Goal: Task Accomplishment & Management: Manage account settings

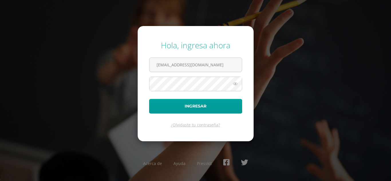
type input "victor_aquino@donbosco.edu.gt"
click at [149, 99] on button "Ingresar" at bounding box center [195, 106] width 93 height 15
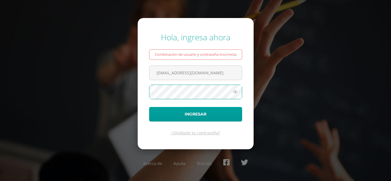
click at [149, 107] on button "Ingresar" at bounding box center [195, 114] width 93 height 15
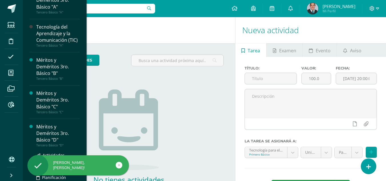
scroll to position [277, 0]
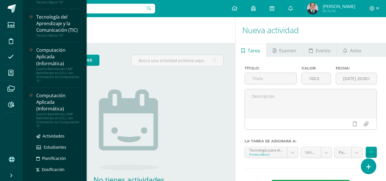
click at [62, 112] on div "Computación Aplicada (Informática)" at bounding box center [57, 102] width 43 height 20
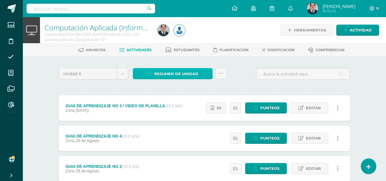
click at [166, 71] on span "Resumen de unidad" at bounding box center [176, 74] width 44 height 11
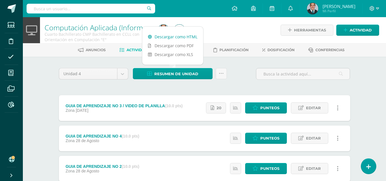
click at [162, 34] on link "Descargar como HTML" at bounding box center [172, 36] width 61 height 9
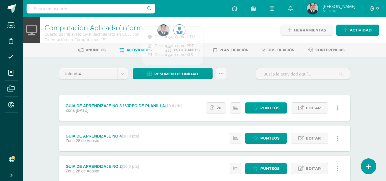
click at [242, 79] on div "Unidad 4 Unidad 1 Unidad 2 Unidad 3 Unidad 4 Resumen de unidad Subir actividade…" at bounding box center [205, 76] width 296 height 16
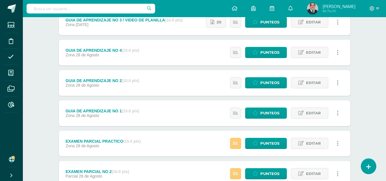
scroll to position [143, 0]
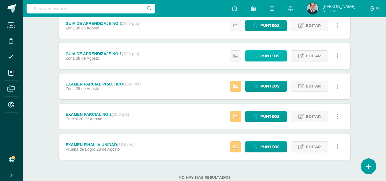
click at [269, 58] on span "Punteos" at bounding box center [270, 56] width 19 height 11
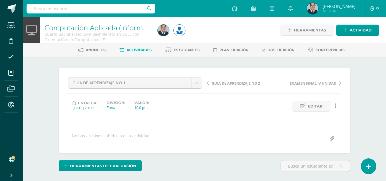
click at [252, 83] on span "GUIA DE APRENDIZAJE NO 2" at bounding box center [236, 83] width 48 height 5
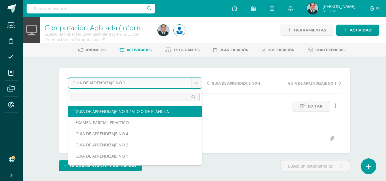
select select "/dashboard/teacher/grade-activity/179207/"
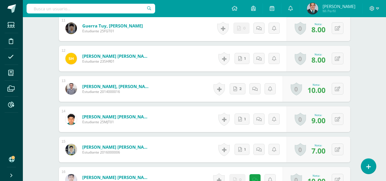
scroll to position [515, 0]
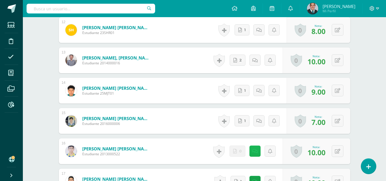
click at [259, 150] on link at bounding box center [255, 151] width 11 height 11
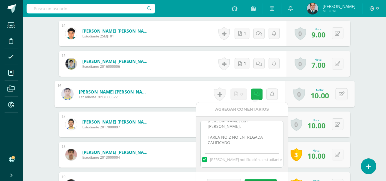
scroll to position [601, 0]
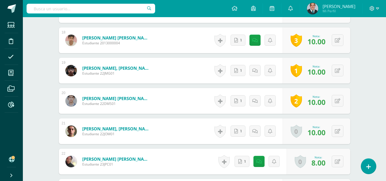
scroll to position [715, 0]
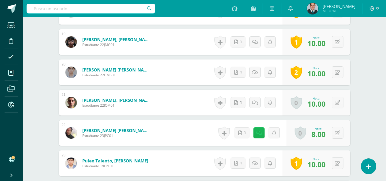
click at [254, 131] on div "Historial de actividad No hay historial para esta actividad 1 Agregar Comentari…" at bounding box center [252, 133] width 70 height 26
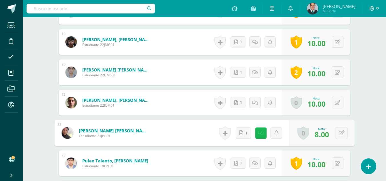
click at [257, 132] on link at bounding box center [260, 132] width 11 height 11
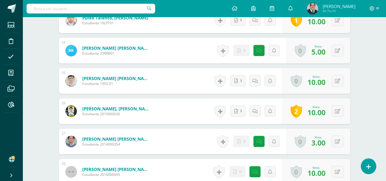
scroll to position [887, 0]
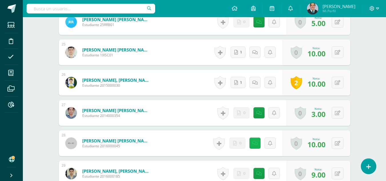
click at [259, 142] on link at bounding box center [255, 143] width 11 height 11
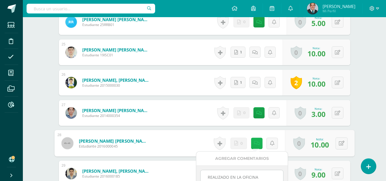
scroll to position [916, 0]
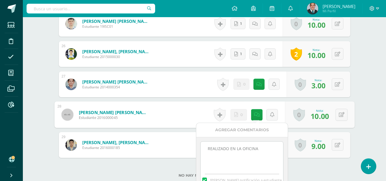
click at [267, 146] on textarea "REALIZADO EN LA OFICINA" at bounding box center [242, 156] width 83 height 29
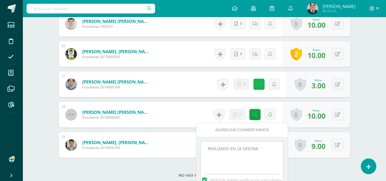
click at [259, 79] on link at bounding box center [259, 84] width 11 height 11
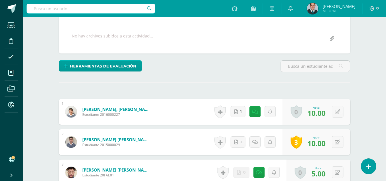
scroll to position [0, 0]
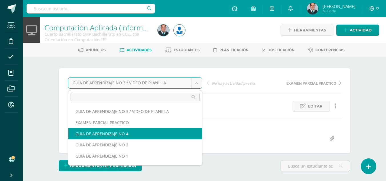
select select "/dashboard/teacher/grade-activity/179216/"
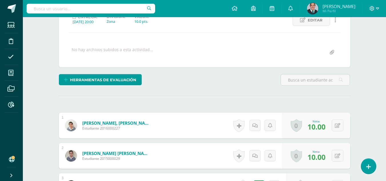
scroll to position [143, 0]
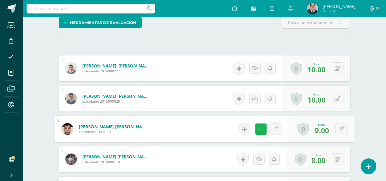
click at [261, 129] on icon at bounding box center [261, 128] width 6 height 5
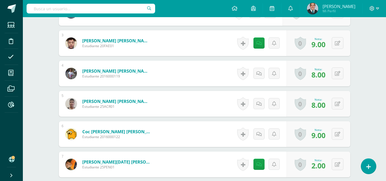
scroll to position [258, 0]
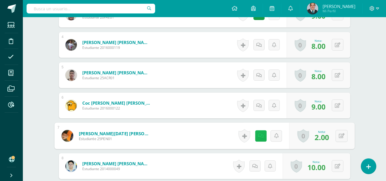
click at [259, 136] on icon at bounding box center [261, 135] width 6 height 5
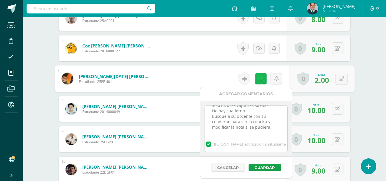
scroll to position [286, 0]
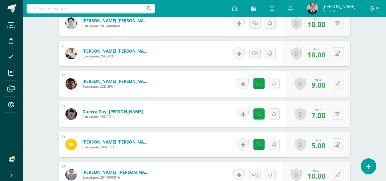
scroll to position [429, 0]
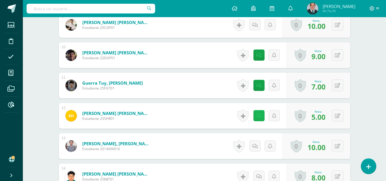
click at [261, 118] on icon at bounding box center [259, 116] width 5 height 5
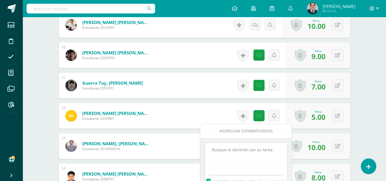
click at [373, 100] on div "Computación Aplicada (Informática) Cuarto Bachillerato CMP Bachillerato en CCLL…" at bounding box center [205, 149] width 364 height 1122
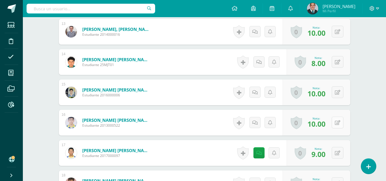
scroll to position [572, 0]
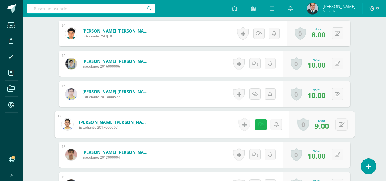
click at [260, 125] on icon at bounding box center [261, 124] width 6 height 5
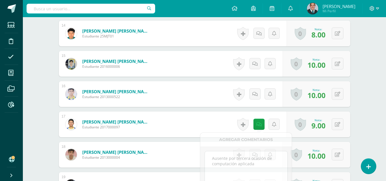
click at [374, 100] on div "Computación Aplicada (Informática) Cuarto Bachillerato CMP Bachillerato en CCLL…" at bounding box center [205, 6] width 364 height 1122
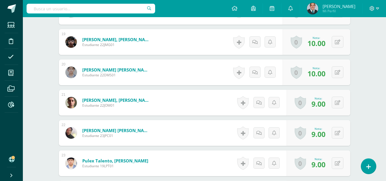
scroll to position [744, 0]
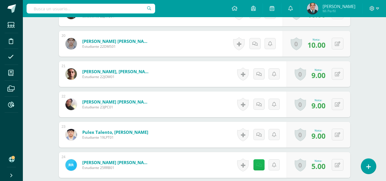
click at [262, 162] on link at bounding box center [259, 164] width 11 height 11
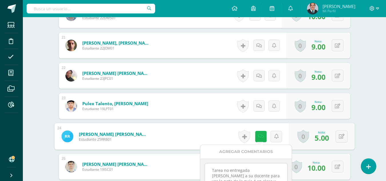
scroll to position [801, 0]
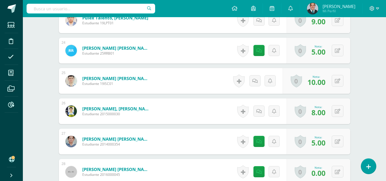
scroll to position [887, 0]
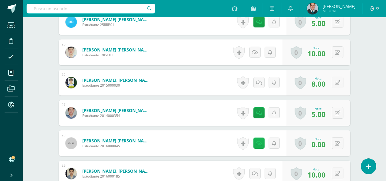
click at [262, 143] on link at bounding box center [259, 143] width 11 height 11
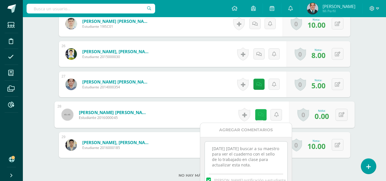
scroll to position [2, 0]
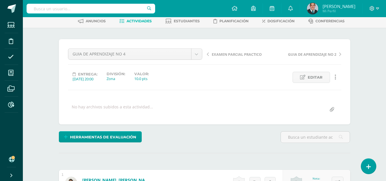
scroll to position [0, 0]
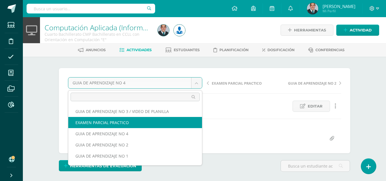
select select "/dashboard/teacher/grade-activity/179224/"
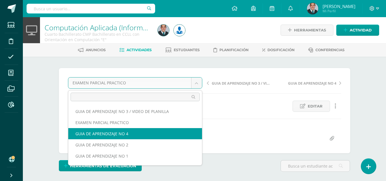
select select "/dashboard/teacher/grade-activity/179216/"
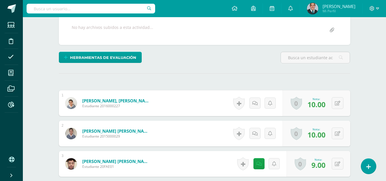
scroll to position [166, 0]
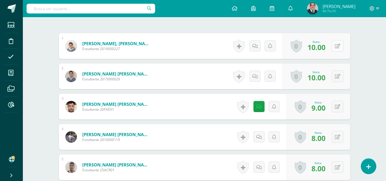
click at [341, 47] on button at bounding box center [338, 46] width 12 height 12
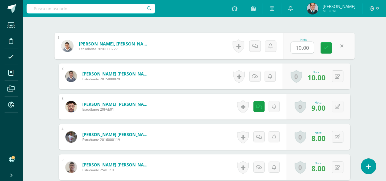
click at [370, 49] on div "Computación Aplicada (Informática) Cuarto Bachillerato CMP Bachillerato en CCLL…" at bounding box center [205, 124] width 364 height 544
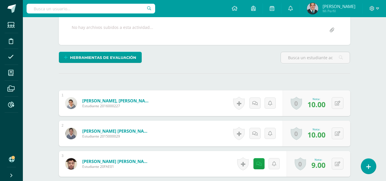
scroll to position [0, 0]
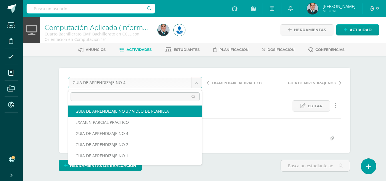
scroll to position [21, 0]
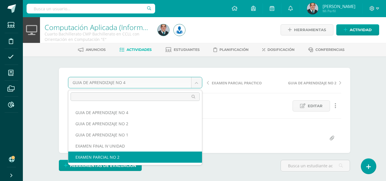
select select "/dashboard/teacher/grade-activity/179233/"
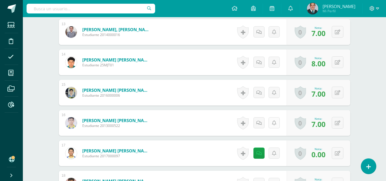
scroll to position [572, 0]
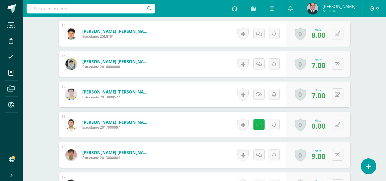
click at [258, 126] on icon at bounding box center [259, 124] width 5 height 5
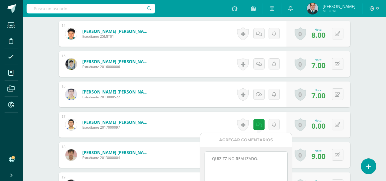
click at [372, 107] on div "Computación Aplicada (Informática) Cuarto Bachillerato CMP Bachillerato en CCLL…" at bounding box center [205, 6] width 364 height 1122
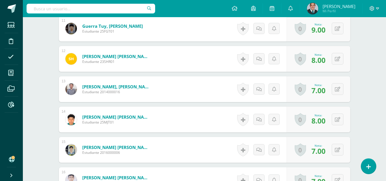
scroll to position [601, 0]
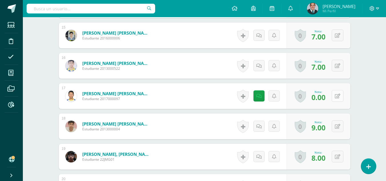
click at [341, 92] on button at bounding box center [338, 96] width 12 height 12
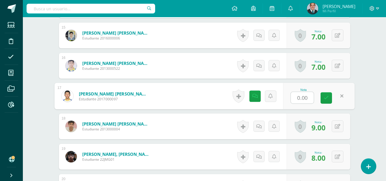
type input "9"
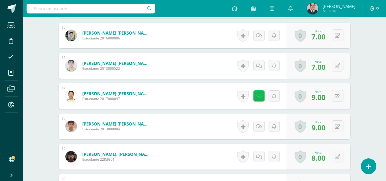
click at [259, 94] on icon at bounding box center [259, 96] width 5 height 5
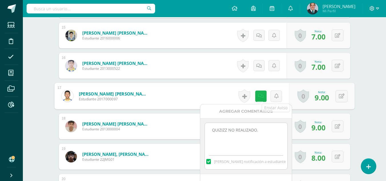
scroll to position [658, 0]
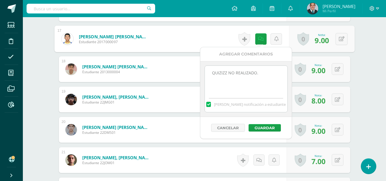
click at [264, 70] on textarea "QUIZIZZ NO REALIZADO." at bounding box center [246, 80] width 83 height 29
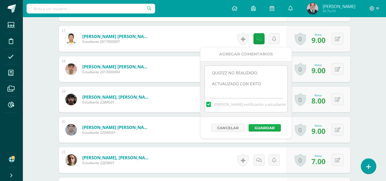
type textarea "QUIZIZZ NO REALIZADO. ACTUALIZADO CON EXITO"
click at [267, 128] on button "Guardar" at bounding box center [265, 127] width 32 height 7
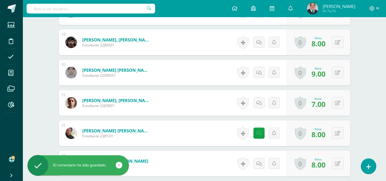
scroll to position [744, 0]
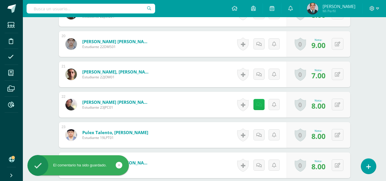
click at [257, 105] on link at bounding box center [259, 104] width 11 height 11
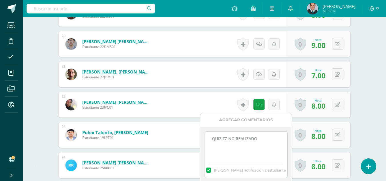
click at [263, 140] on textarea "QUIZIZZ NO REALIZADO" at bounding box center [246, 146] width 83 height 29
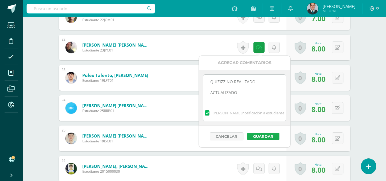
type textarea "QUIZIZZ NO REALIZADO ACTUALIZADO"
click at [264, 134] on button "Guardar" at bounding box center [263, 136] width 32 height 7
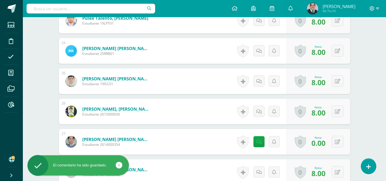
scroll to position [887, 0]
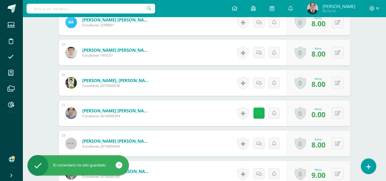
click at [258, 112] on icon at bounding box center [259, 113] width 5 height 5
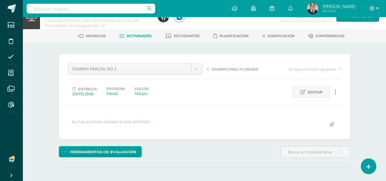
scroll to position [0, 0]
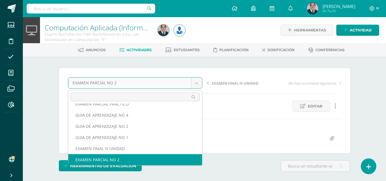
scroll to position [13, 0]
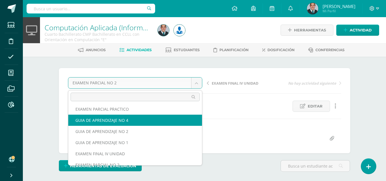
select select "/dashboard/teacher/grade-activity/179216/"
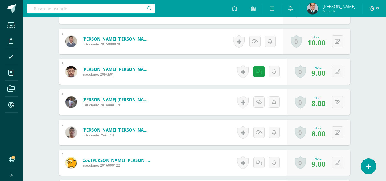
scroll to position [344, 0]
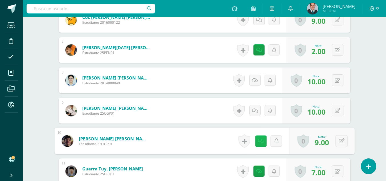
click at [256, 140] on link at bounding box center [260, 140] width 11 height 11
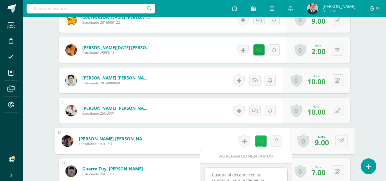
scroll to position [372, 0]
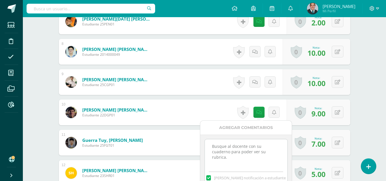
click at [237, 156] on textarea "Busque al docente con su cuaderno para poder ver su rubrica." at bounding box center [246, 153] width 83 height 29
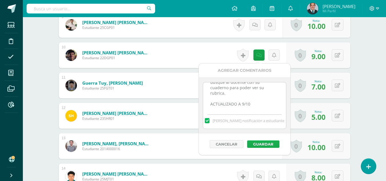
type textarea "Busque al docente con su cuaderno para poder ver su rubrica. ACTUALIZADO A 9/10"
click at [259, 145] on button "Guardar" at bounding box center [263, 143] width 32 height 7
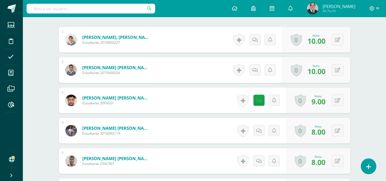
scroll to position [57, 0]
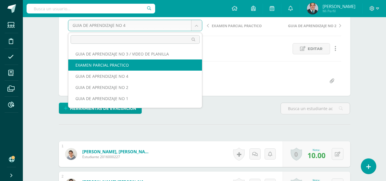
select select "/dashboard/teacher/grade-activity/179224/"
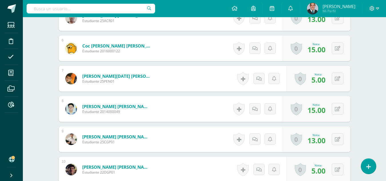
scroll to position [344, 0]
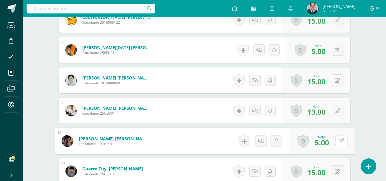
click at [336, 141] on button at bounding box center [342, 141] width 12 height 12
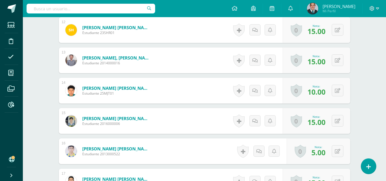
scroll to position [458, 0]
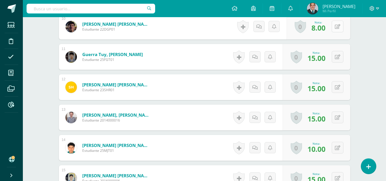
click at [337, 24] on icon at bounding box center [337, 26] width 5 height 5
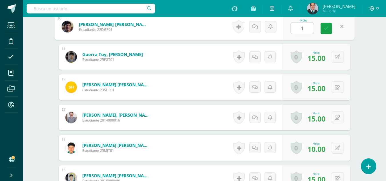
type input "10"
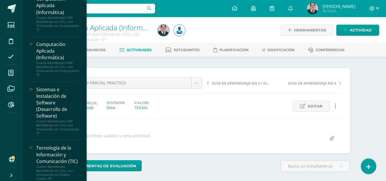
scroll to position [352, 0]
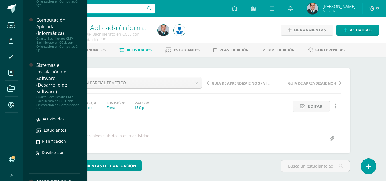
click at [62, 108] on div "Cuarto Bachillerato CMP Bachillerato en CCLL con Orientación en Computación "E"" at bounding box center [57, 103] width 43 height 16
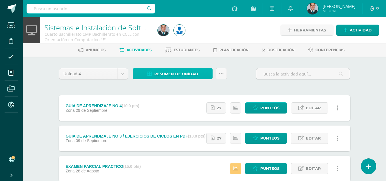
click at [182, 79] on span "Resumen de unidad" at bounding box center [176, 74] width 44 height 11
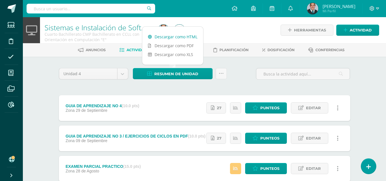
click at [186, 39] on link "Descargar como HTML" at bounding box center [172, 36] width 61 height 9
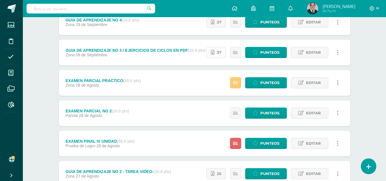
scroll to position [114, 0]
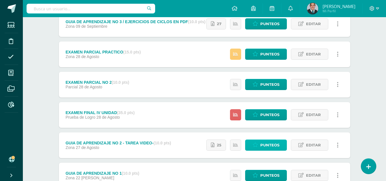
click at [276, 146] on span "Punteos" at bounding box center [270, 145] width 19 height 11
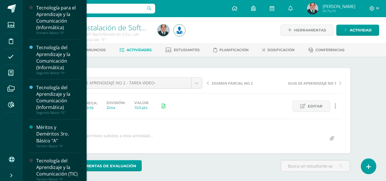
select select
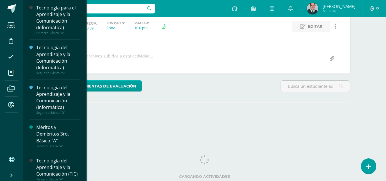
scroll to position [3155, 0]
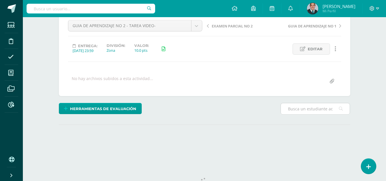
scroll to position [80, 0]
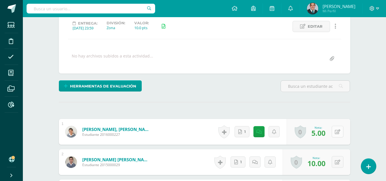
click at [338, 134] on icon at bounding box center [337, 132] width 5 height 5
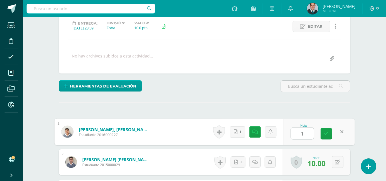
type input "10"
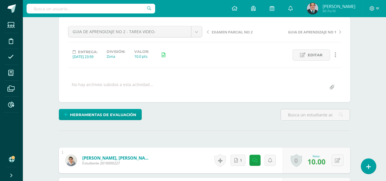
scroll to position [0, 0]
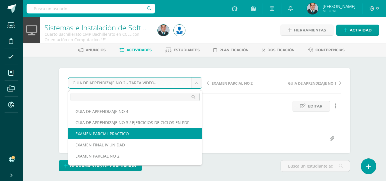
select select "/dashboard/teacher/grade-activity/179223/"
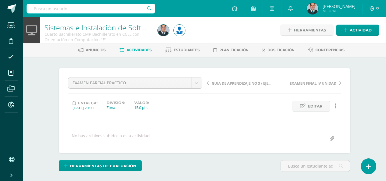
scroll to position [108, 0]
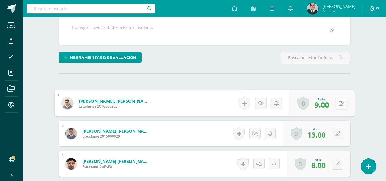
click at [339, 102] on icon at bounding box center [342, 103] width 6 height 5
type input "11"
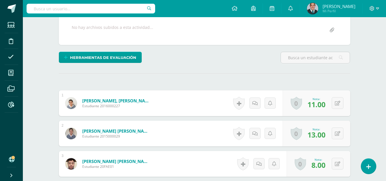
click at [50, 5] on input "text" at bounding box center [91, 9] width 129 height 10
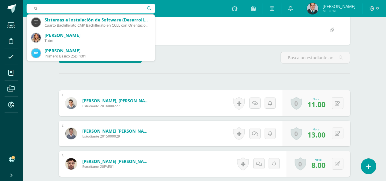
type input "S"
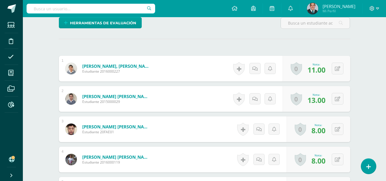
scroll to position [172, 0]
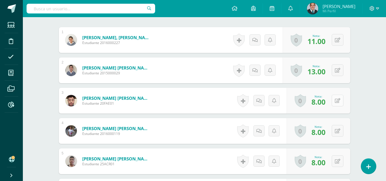
click at [340, 104] on button at bounding box center [338, 101] width 12 height 12
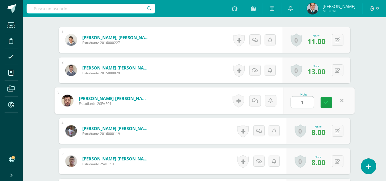
type input "15"
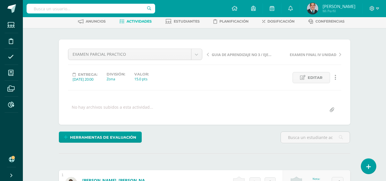
scroll to position [0, 0]
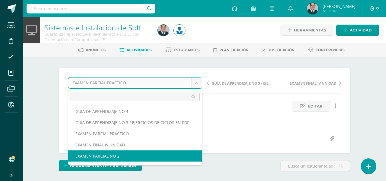
select select "/dashboard/teacher/grade-activity/179232/"
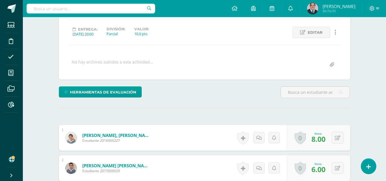
scroll to position [131, 0]
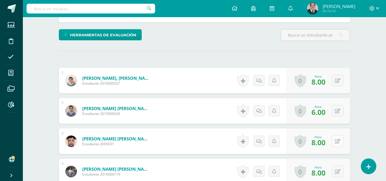
click at [338, 142] on icon at bounding box center [337, 141] width 5 height 5
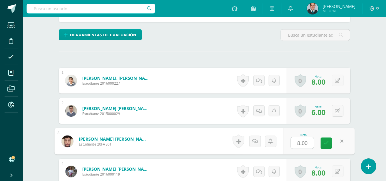
type input "9"
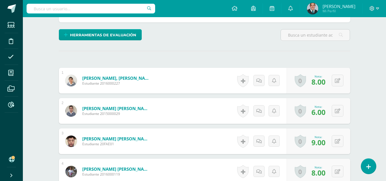
scroll to position [45, 0]
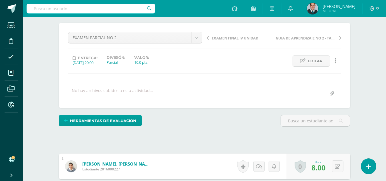
click at [227, 39] on span "EXAMEN FINAL IV UNIDAD" at bounding box center [235, 37] width 47 height 5
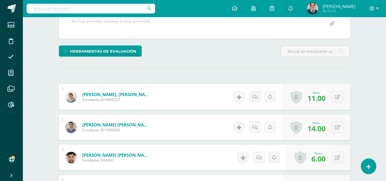
scroll to position [143, 0]
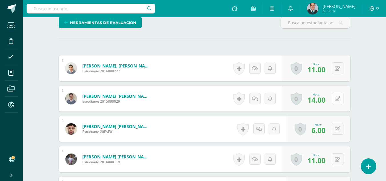
click at [342, 99] on button at bounding box center [338, 99] width 12 height 12
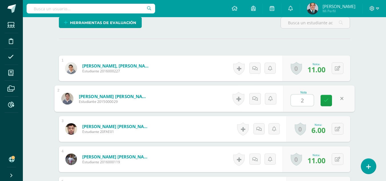
type input "24"
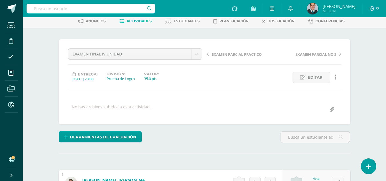
scroll to position [0, 0]
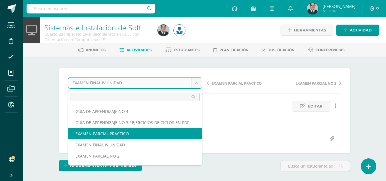
scroll to position [0, 0]
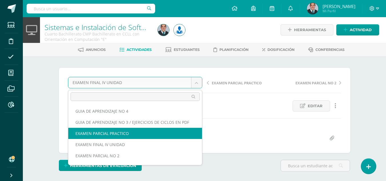
select select "/dashboard/teacher/grade-activity/179223/"
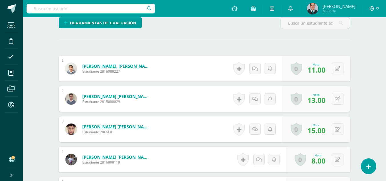
scroll to position [229, 0]
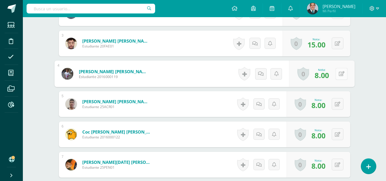
click at [343, 76] on button at bounding box center [342, 74] width 12 height 12
type input "12"
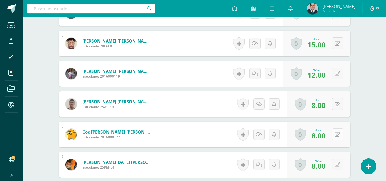
click at [340, 137] on button at bounding box center [338, 134] width 12 height 12
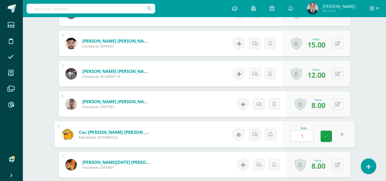
type input "12"
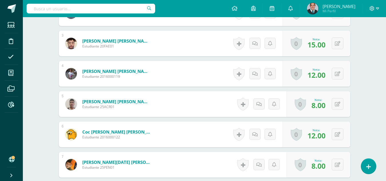
scroll to position [286, 0]
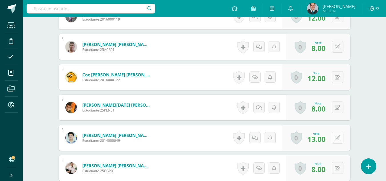
click at [336, 138] on button at bounding box center [338, 138] width 12 height 12
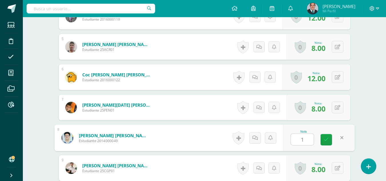
type input "15"
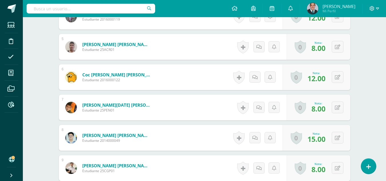
scroll to position [343, 0]
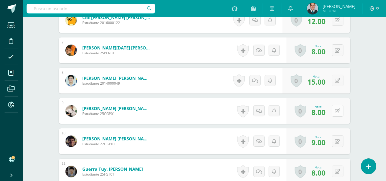
click at [337, 110] on icon at bounding box center [337, 111] width 5 height 5
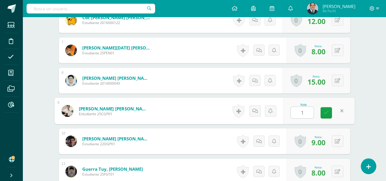
type input "15"
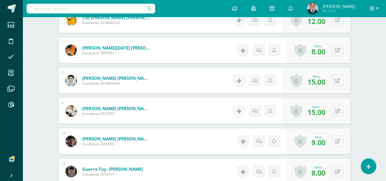
click at [338, 140] on icon at bounding box center [337, 141] width 5 height 5
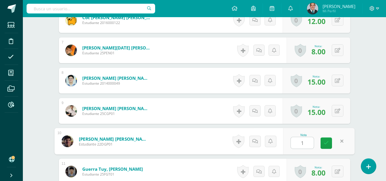
type input "15"
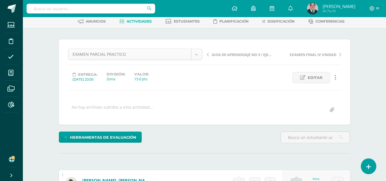
scroll to position [0, 0]
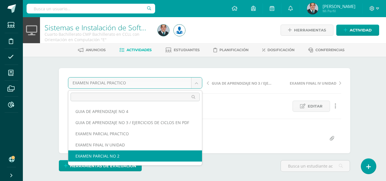
select select "/dashboard/teacher/grade-activity/179232/"
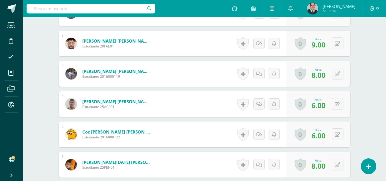
scroll to position [315, 0]
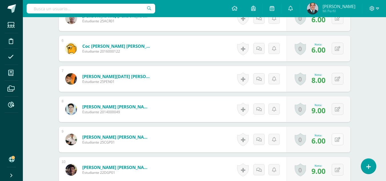
click at [337, 138] on icon at bounding box center [337, 139] width 5 height 5
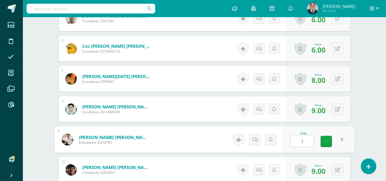
type input "10"
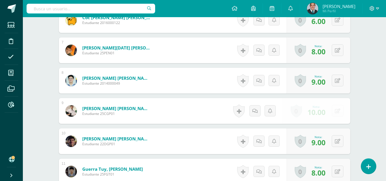
click at [371, 94] on div "Sistemas e Instalación de Software (Desarrollo de Software) Cuarto Bachillerato…" at bounding box center [205, 97] width 364 height 847
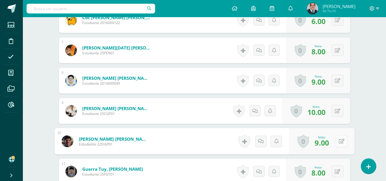
click at [339, 140] on icon at bounding box center [342, 141] width 6 height 5
type input "10"
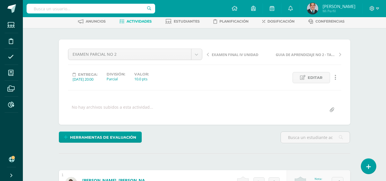
scroll to position [0, 0]
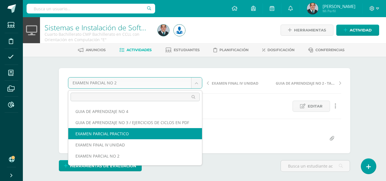
select select "/dashboard/teacher/grade-activity/179223/"
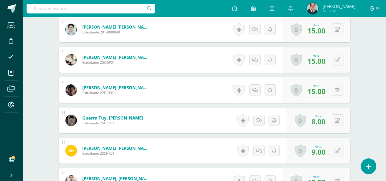
scroll to position [452, 0]
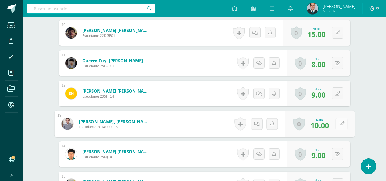
click at [340, 126] on icon at bounding box center [342, 123] width 6 height 5
click at [339, 125] on icon at bounding box center [342, 123] width 6 height 5
type input "15"
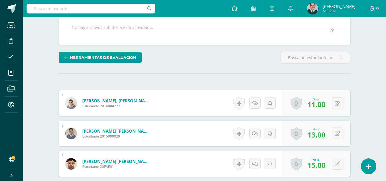
scroll to position [0, 0]
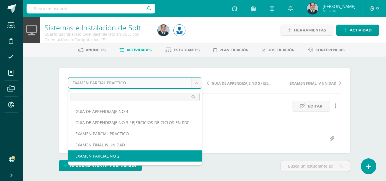
select select "/dashboard/teacher/grade-activity/179232/"
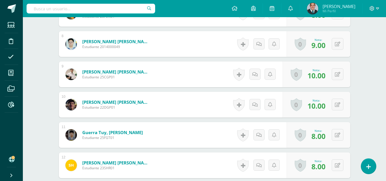
scroll to position [466, 0]
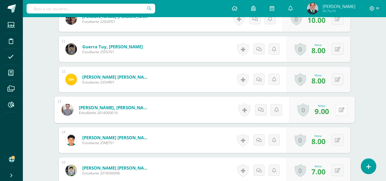
click at [340, 110] on icon at bounding box center [342, 109] width 6 height 5
type input "10"
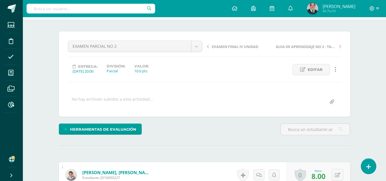
scroll to position [0, 0]
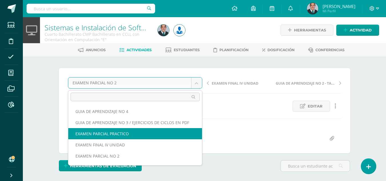
select select "/dashboard/teacher/grade-activity/179223/"
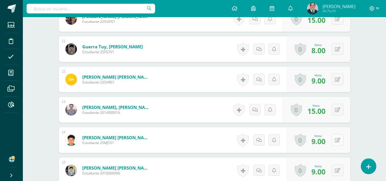
scroll to position [494, 0]
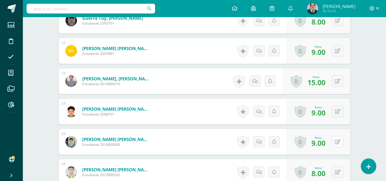
click at [339, 143] on icon at bounding box center [337, 142] width 5 height 5
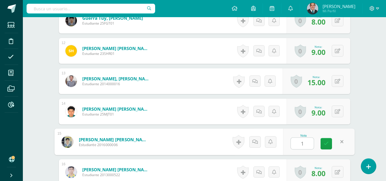
type input "15"
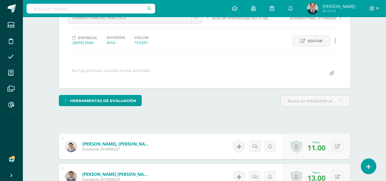
scroll to position [8, 0]
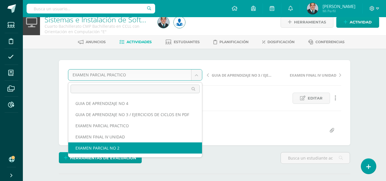
select select "/dashboard/teacher/grade-activity/179232/"
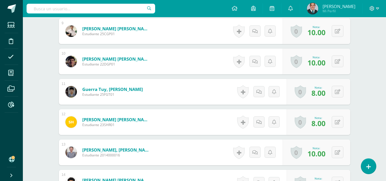
scroll to position [509, 0]
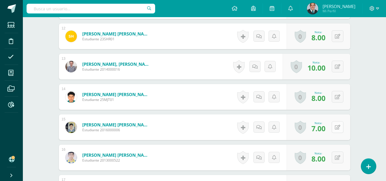
click at [340, 129] on icon at bounding box center [337, 127] width 5 height 5
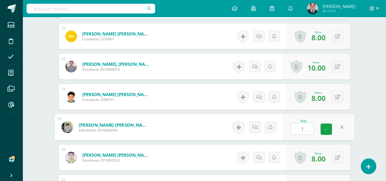
type input "10"
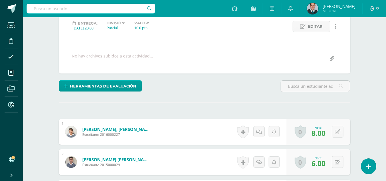
scroll to position [0, 0]
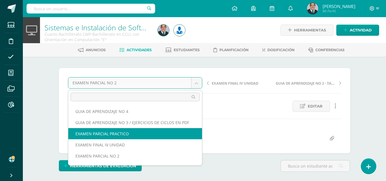
scroll to position [21, 0]
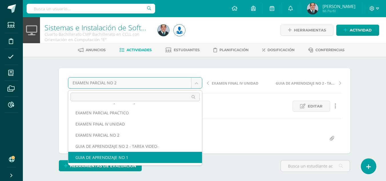
select select "/dashboard/teacher/grade-activity/178398/"
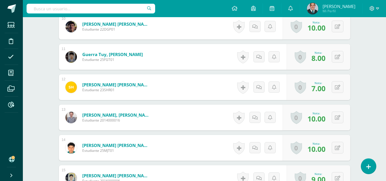
scroll to position [487, 0]
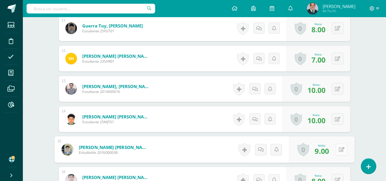
click at [339, 150] on icon at bounding box center [342, 149] width 6 height 5
type input "10"
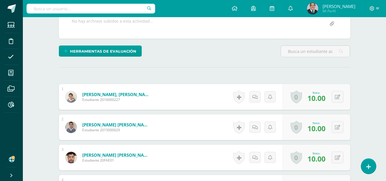
scroll to position [0, 0]
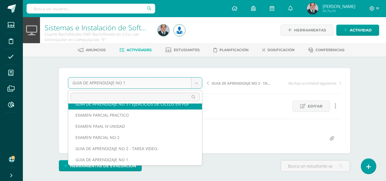
scroll to position [13, 0]
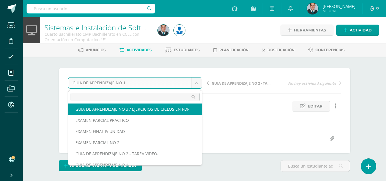
drag, startPoint x: 154, startPoint y: 108, endPoint x: 158, endPoint y: 108, distance: 4.0
select select "/dashboard/teacher/grade-activity/179206/"
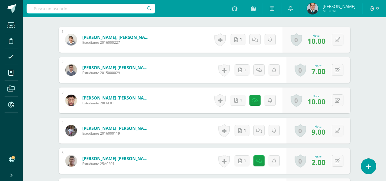
scroll to position [372, 0]
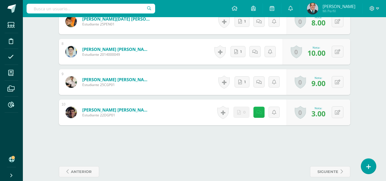
click at [260, 113] on icon at bounding box center [259, 112] width 5 height 5
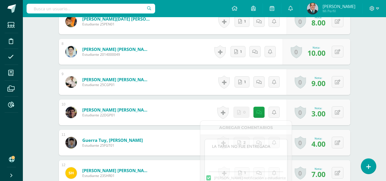
click at [369, 107] on div "Sistemas e Instalación de Software (Desarrollo de Software) Cuarto Bachillerato…" at bounding box center [205, 68] width 364 height 847
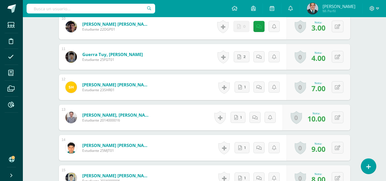
scroll to position [515, 0]
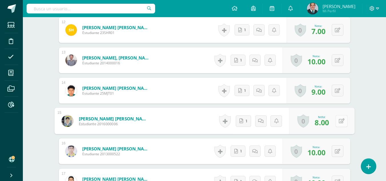
click at [339, 123] on icon at bounding box center [342, 120] width 6 height 5
type input "10"
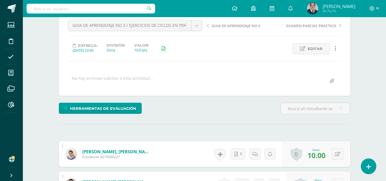
scroll to position [0, 0]
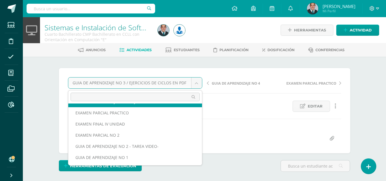
scroll to position [13, 0]
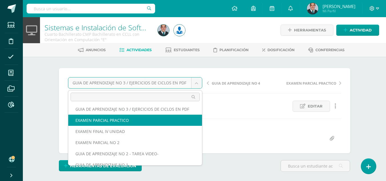
select select "/dashboard/teacher/grade-activity/179223/"
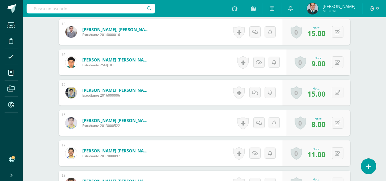
scroll to position [572, 0]
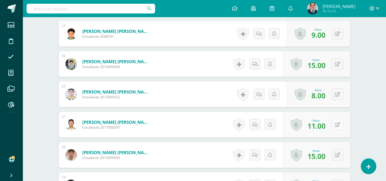
click at [334, 124] on button at bounding box center [338, 125] width 12 height 12
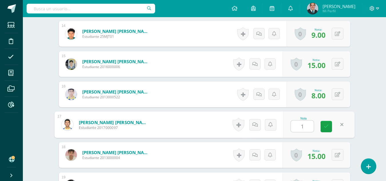
type input "15"
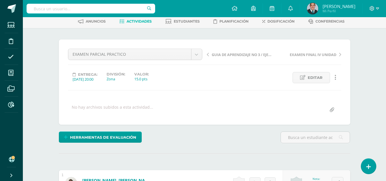
scroll to position [0, 0]
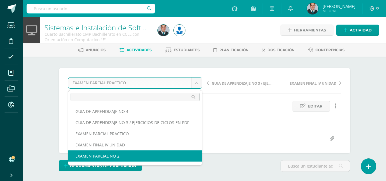
select select "/dashboard/teacher/grade-activity/179232/"
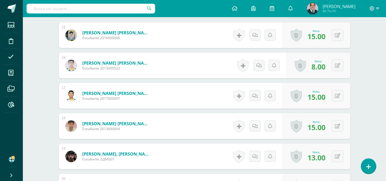
scroll to position [658, 0]
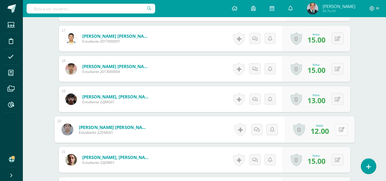
click at [339, 129] on icon at bounding box center [342, 129] width 6 height 5
type input "14"
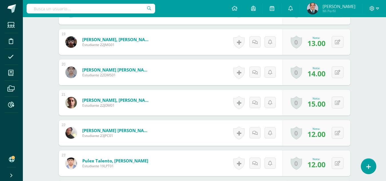
scroll to position [744, 0]
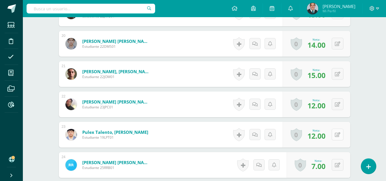
click at [340, 134] on icon at bounding box center [337, 134] width 5 height 5
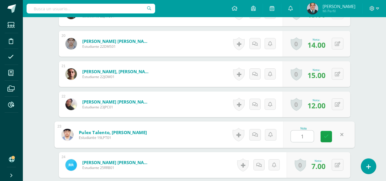
type input "14"
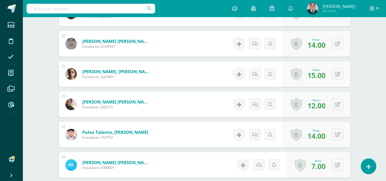
scroll to position [858, 0]
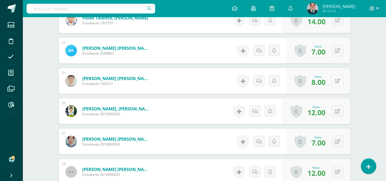
click at [338, 82] on icon at bounding box center [337, 81] width 5 height 5
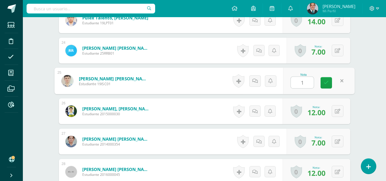
type input "15"
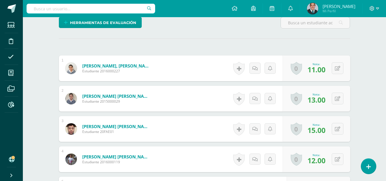
scroll to position [0, 0]
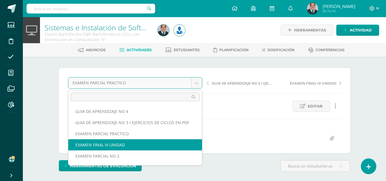
scroll to position [21, 0]
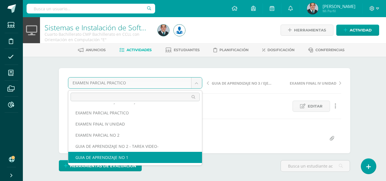
select select "/dashboard/teacher/grade-activity/178398/"
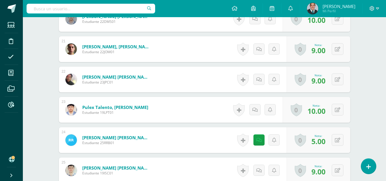
scroll to position [826, 0]
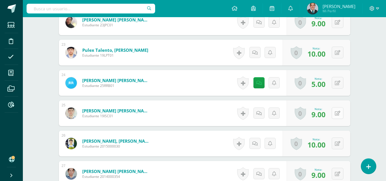
click at [338, 112] on icon at bounding box center [337, 113] width 5 height 5
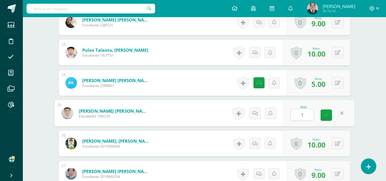
type input "10"
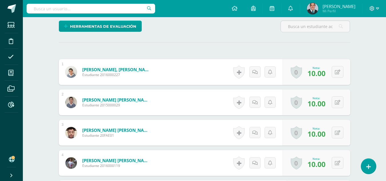
scroll to position [0, 0]
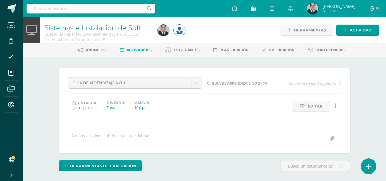
click at [241, 78] on div "GUIA DE APRENDIZAJE NO 2 - TAREA VIDEO- No hay actividad siguiente" at bounding box center [274, 85] width 139 height 16
click at [241, 84] on span "GUIA DE APRENDIZAJE NO 2 - TAREA VIDEO-" at bounding box center [242, 83] width 61 height 5
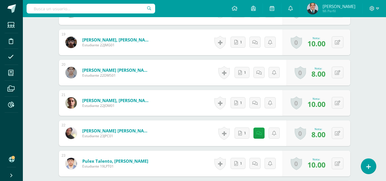
scroll to position [772, 0]
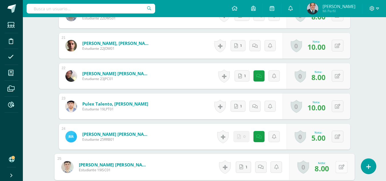
click at [339, 165] on icon at bounding box center [342, 166] width 6 height 5
type input "9"
type input "10"
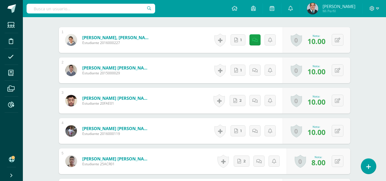
scroll to position [0, 0]
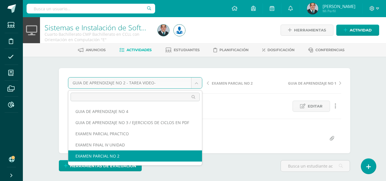
select select "/dashboard/teacher/grade-activity/179232/"
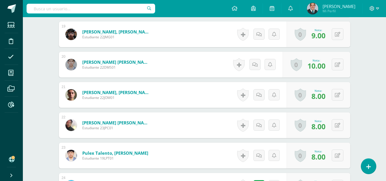
scroll to position [809, 0]
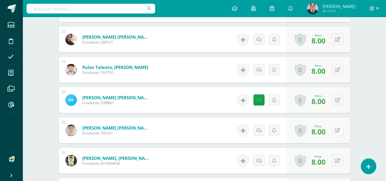
click at [339, 130] on icon at bounding box center [337, 130] width 5 height 5
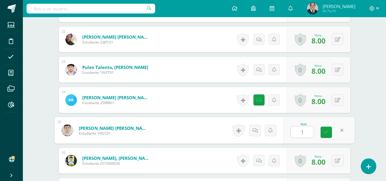
type input "10"
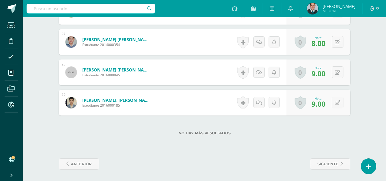
scroll to position [901, 0]
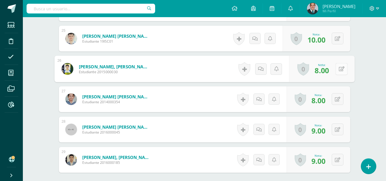
click at [340, 70] on icon at bounding box center [342, 68] width 6 height 5
type input "10"
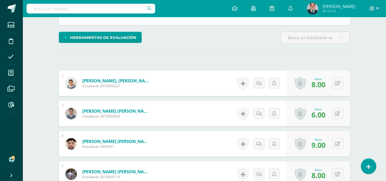
scroll to position [0, 0]
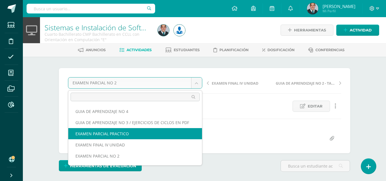
select select "/dashboard/teacher/grade-activity/179223/"
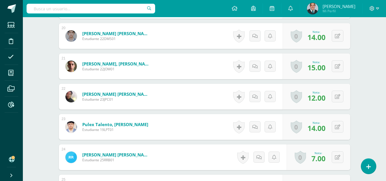
scroll to position [809, 0]
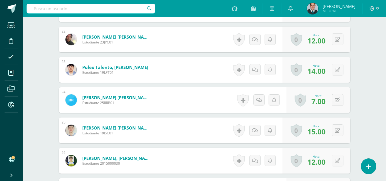
click at [344, 161] on div "0 [GEOGRAPHIC_DATA] Logros obtenidos Aún no hay logros agregados Nota: 12.00" at bounding box center [317, 161] width 68 height 26
click at [342, 161] on button at bounding box center [338, 161] width 12 height 12
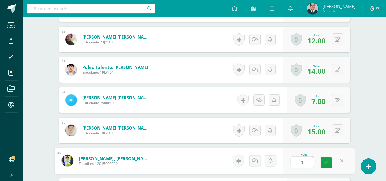
type input "15"
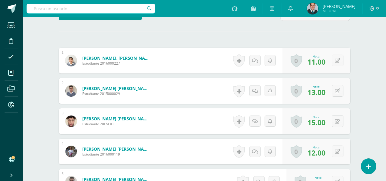
scroll to position [0, 0]
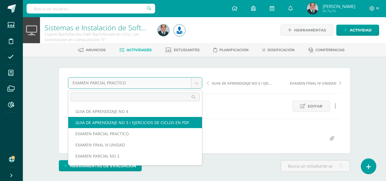
select select "/dashboard/teacher/grade-activity/179206/"
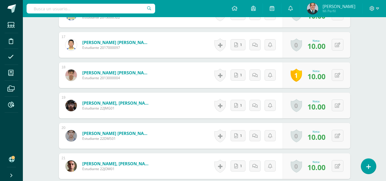
scroll to position [852, 0]
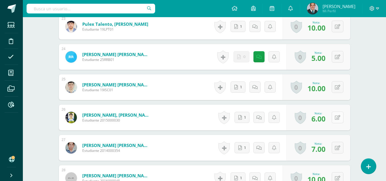
click at [337, 118] on icon at bounding box center [337, 117] width 5 height 5
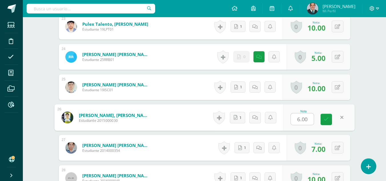
type input "7"
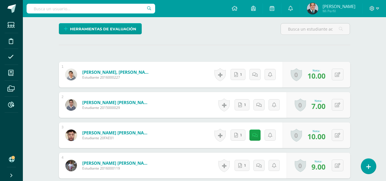
scroll to position [0, 0]
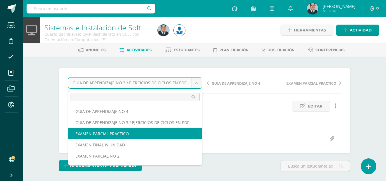
select select "/dashboard/teacher/grade-activity/179223/"
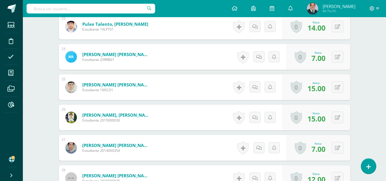
scroll to position [881, 0]
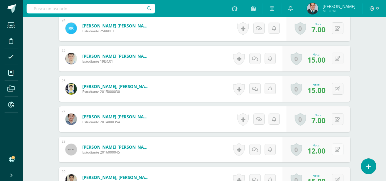
click at [342, 147] on button at bounding box center [338, 150] width 12 height 12
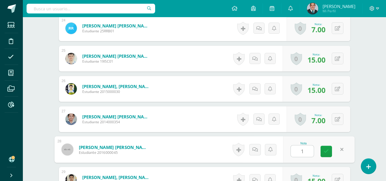
type input "15"
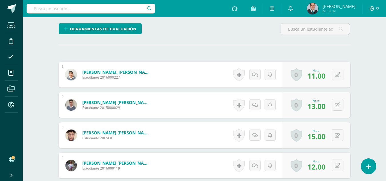
scroll to position [0, 0]
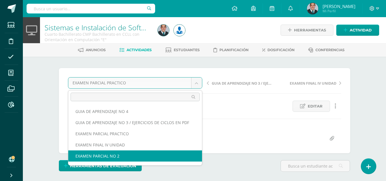
select select "/dashboard/teacher/grade-activity/179232/"
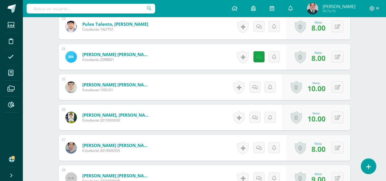
scroll to position [881, 0]
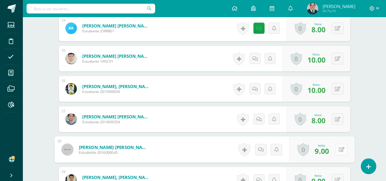
click at [339, 149] on icon at bounding box center [342, 149] width 6 height 5
type input "10"
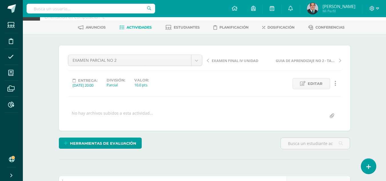
scroll to position [0, 0]
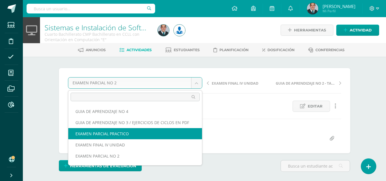
scroll to position [21, 0]
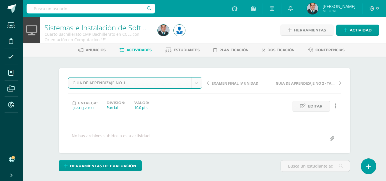
select select "/dashboard/teacher/grade-activity/178398/"
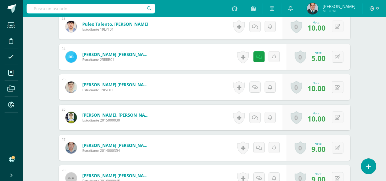
scroll to position [958, 0]
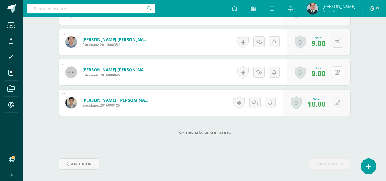
click at [338, 74] on icon at bounding box center [337, 72] width 5 height 5
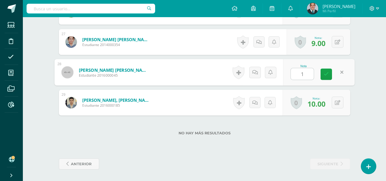
type input "10"
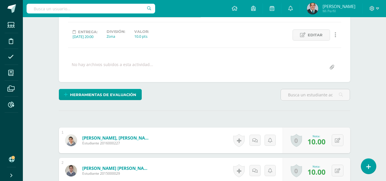
scroll to position [0, 0]
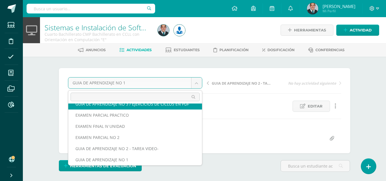
scroll to position [13, 0]
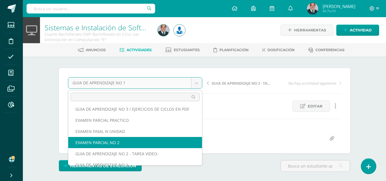
select select "/dashboard/teacher/grade-activity/179232/"
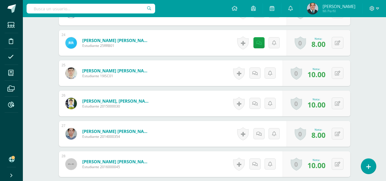
scroll to position [923, 0]
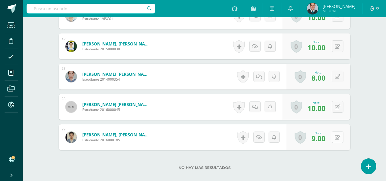
click at [342, 136] on button at bounding box center [338, 137] width 12 height 12
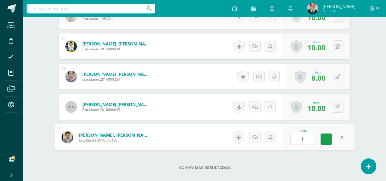
type input "10"
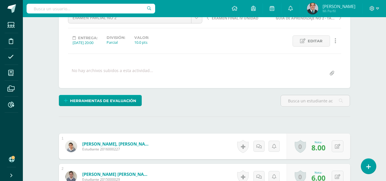
scroll to position [0, 0]
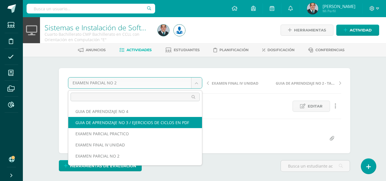
select select "/dashboard/teacher/grade-activity/179206/"
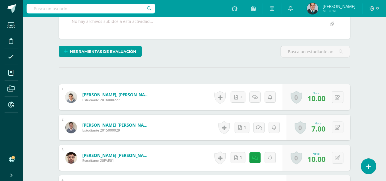
scroll to position [200, 0]
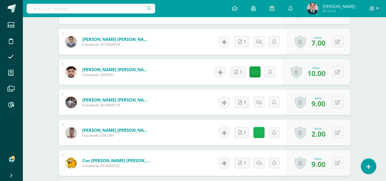
click at [264, 136] on link at bounding box center [259, 132] width 11 height 11
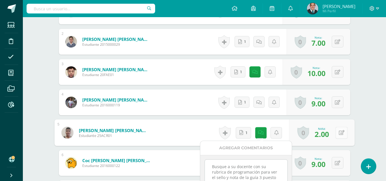
click at [343, 133] on icon at bounding box center [342, 132] width 6 height 5
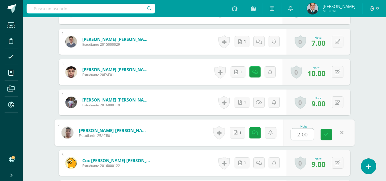
type input "7"
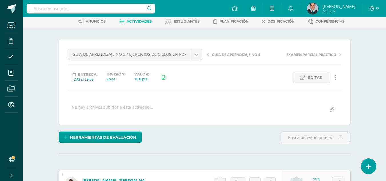
scroll to position [0, 0]
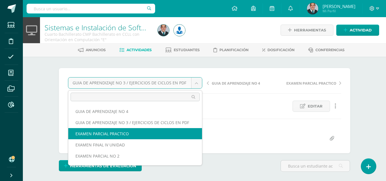
select select "/dashboard/teacher/grade-activity/179223/"
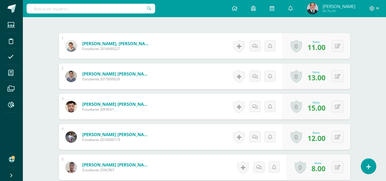
scroll to position [223, 0]
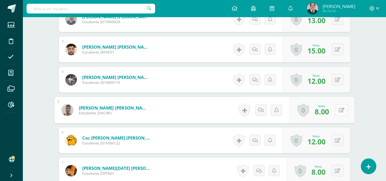
click at [339, 113] on button at bounding box center [342, 110] width 12 height 12
type input "15"
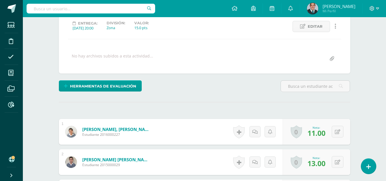
scroll to position [0, 0]
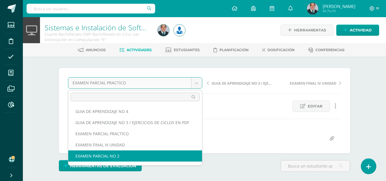
select select "/dashboard/teacher/grade-activity/179232/"
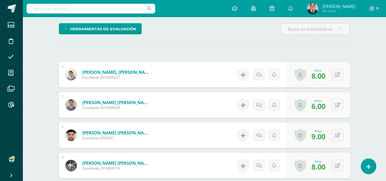
scroll to position [194, 0]
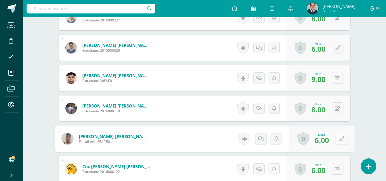
click at [339, 138] on icon at bounding box center [342, 138] width 6 height 5
type input "8"
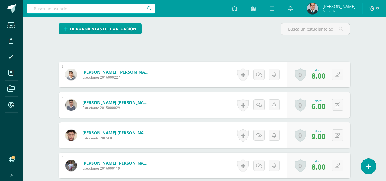
scroll to position [0, 0]
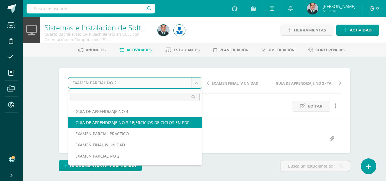
select select "/dashboard/teacher/grade-activity/179206/"
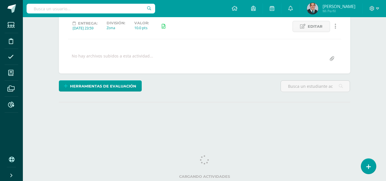
scroll to position [23, 0]
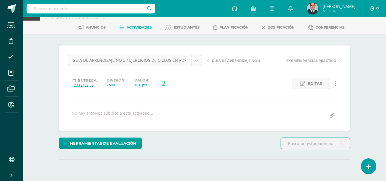
click at [192, 61] on body "Estudiantes Disciplina Asistencia Mis cursos Archivos Reportes Soporte Ayuda Re…" at bounding box center [193, 90] width 386 height 227
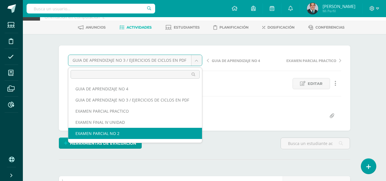
scroll to position [21, 0]
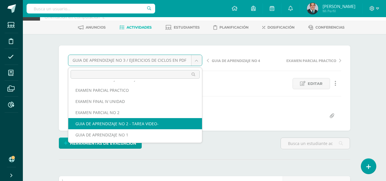
select select "/dashboard/teacher/grade-activity/178386/"
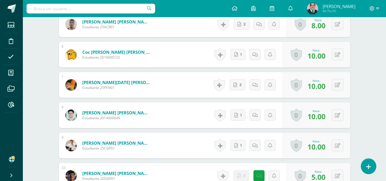
scroll to position [366, 0]
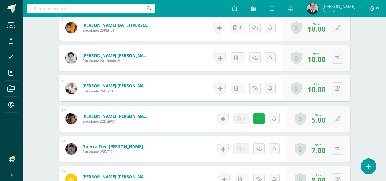
click at [257, 119] on link at bounding box center [259, 118] width 11 height 11
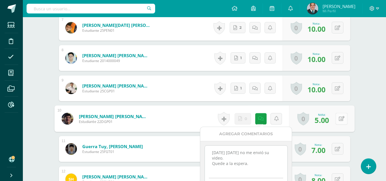
click at [342, 116] on icon at bounding box center [342, 118] width 6 height 5
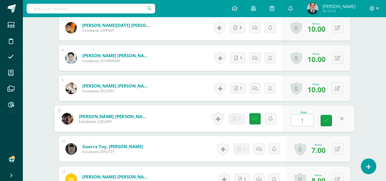
type input "10"
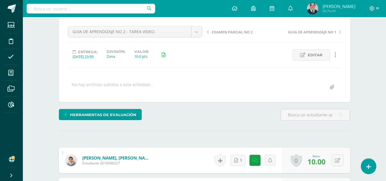
scroll to position [0, 0]
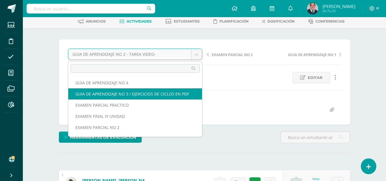
select select "/dashboard/teacher/grade-activity/179206/"
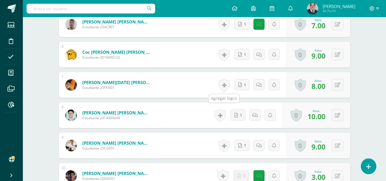
scroll to position [337, 0]
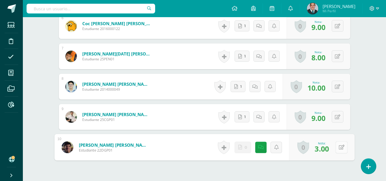
click at [339, 146] on icon at bounding box center [342, 147] width 6 height 5
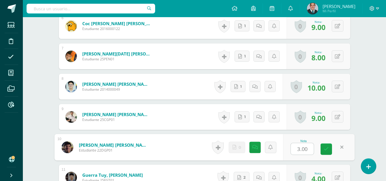
type input "4"
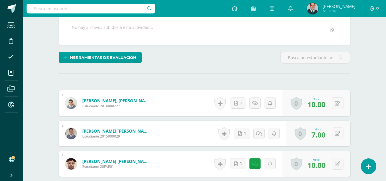
scroll to position [23, 0]
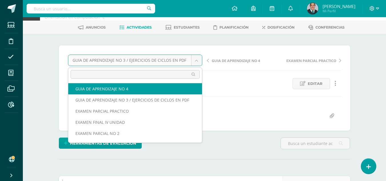
select select "/dashboard/teacher/grade-activity/179215/"
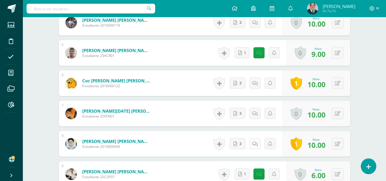
scroll to position [314, 0]
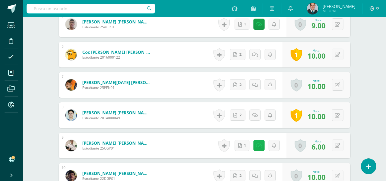
click at [260, 146] on icon at bounding box center [259, 145] width 5 height 5
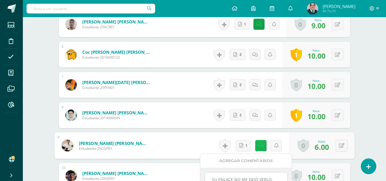
scroll to position [343, 0]
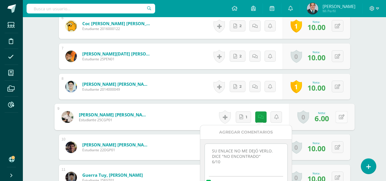
click at [341, 120] on button at bounding box center [342, 117] width 12 height 12
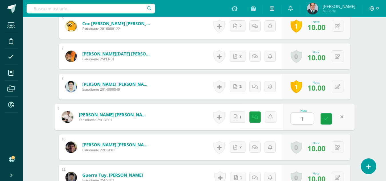
type input "10"
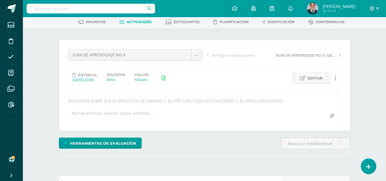
scroll to position [0, 0]
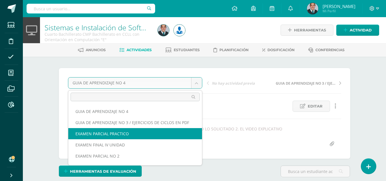
select select "/dashboard/teacher/grade-activity/179223/"
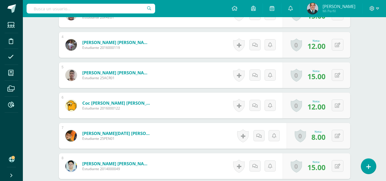
scroll to position [315, 0]
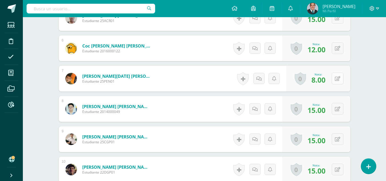
click at [339, 79] on icon at bounding box center [337, 78] width 5 height 5
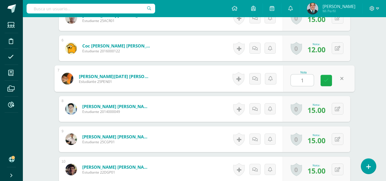
type input "15"
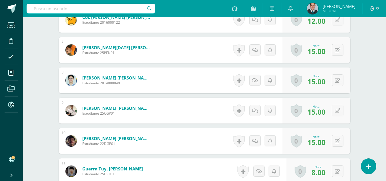
scroll to position [372, 0]
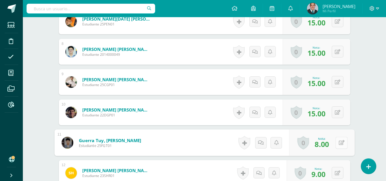
click at [339, 144] on icon at bounding box center [342, 142] width 6 height 5
type input "15"
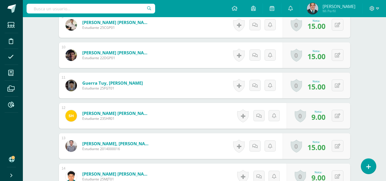
scroll to position [458, 0]
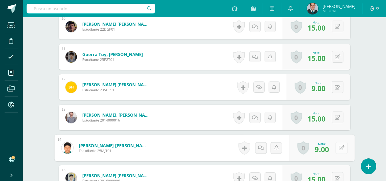
click at [339, 146] on icon at bounding box center [342, 147] width 6 height 5
type input "15"
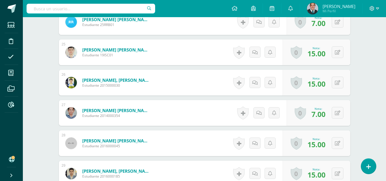
scroll to position [958, 0]
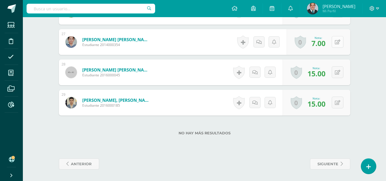
click at [343, 45] on button at bounding box center [338, 42] width 12 height 12
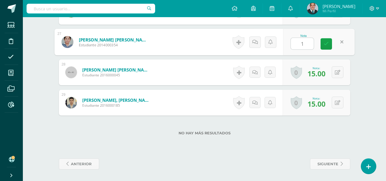
type input "15"
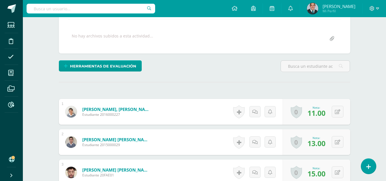
scroll to position [0, 0]
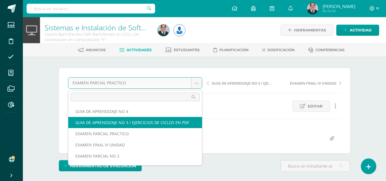
scroll to position [21, 0]
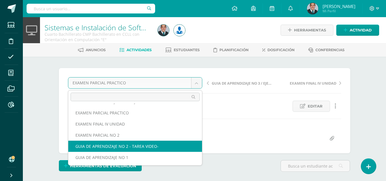
select select "/dashboard/teacher/grade-activity/178386/"
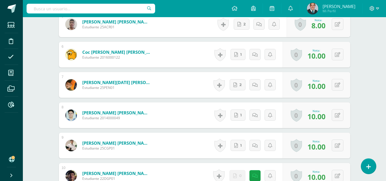
scroll to position [366, 0]
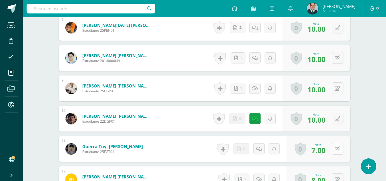
click at [336, 147] on button at bounding box center [338, 149] width 12 height 12
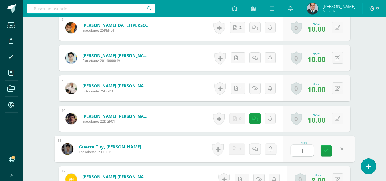
type input "10"
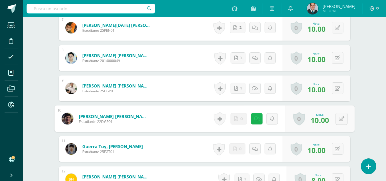
click at [256, 119] on icon at bounding box center [257, 118] width 6 height 5
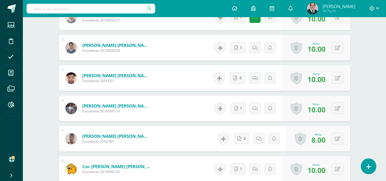
scroll to position [0, 0]
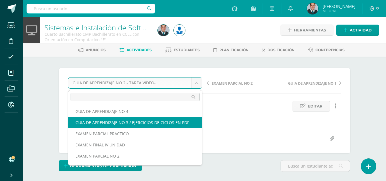
select select "/dashboard/teacher/grade-activity/179206/"
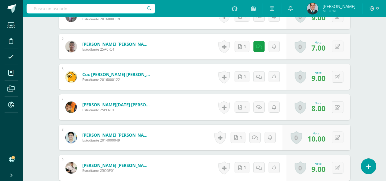
scroll to position [315, 0]
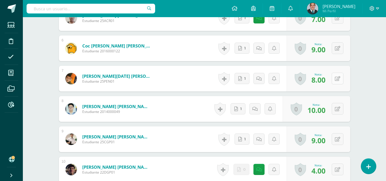
click at [337, 81] on icon at bounding box center [337, 78] width 5 height 5
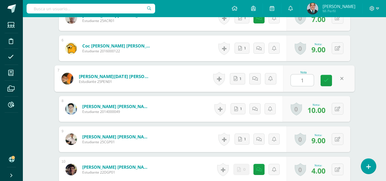
type input "10"
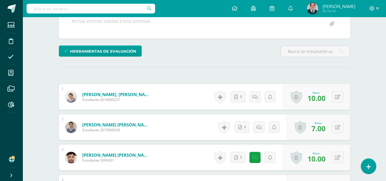
scroll to position [0, 0]
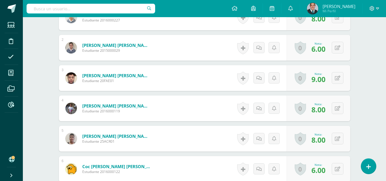
scroll to position [251, 0]
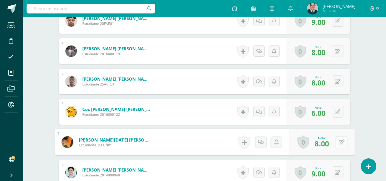
click at [339, 142] on icon at bounding box center [342, 142] width 6 height 5
type input "10"
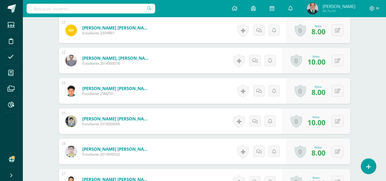
scroll to position [543, 0]
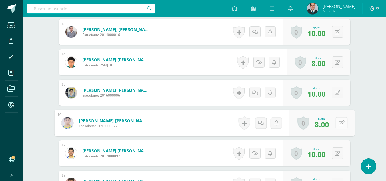
click at [339, 124] on icon at bounding box center [342, 122] width 6 height 5
type input "10"
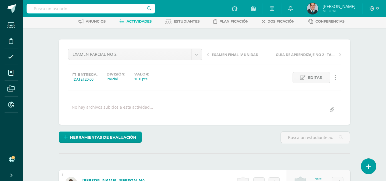
scroll to position [0, 0]
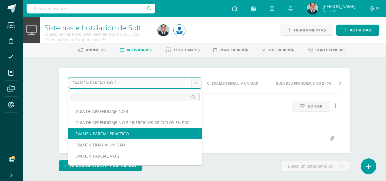
select select "/dashboard/teacher/grade-activity/179223/"
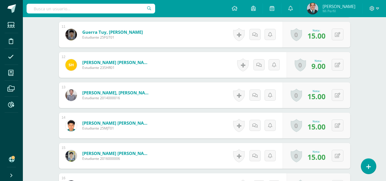
scroll to position [509, 0]
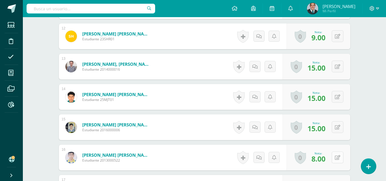
click at [340, 159] on icon at bounding box center [337, 157] width 5 height 5
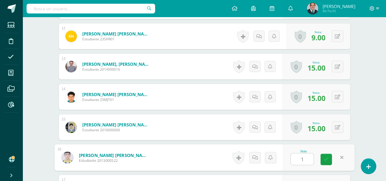
type input "15"
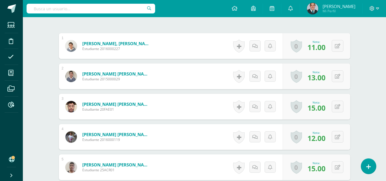
scroll to position [23, 0]
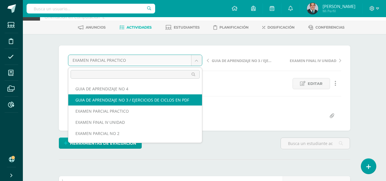
scroll to position [21, 0]
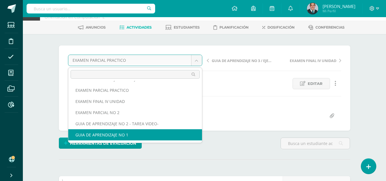
select select "/dashboard/teacher/grade-activity/178398/"
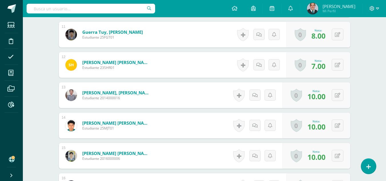
scroll to position [509, 0]
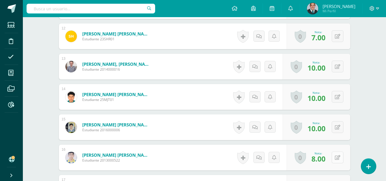
click at [340, 156] on icon at bounding box center [337, 157] width 5 height 5
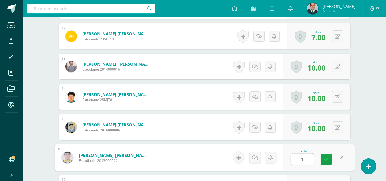
type input "10"
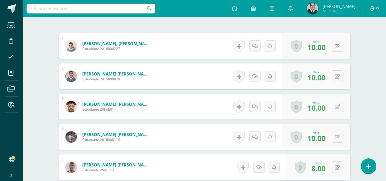
scroll to position [23, 0]
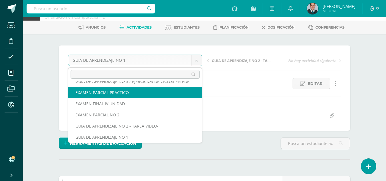
scroll to position [13, 0]
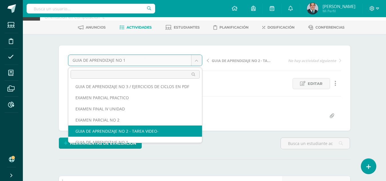
select select "/dashboard/teacher/grade-activity/178386/"
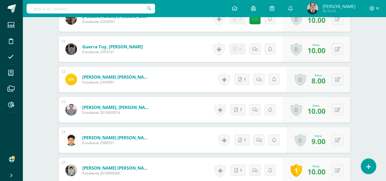
scroll to position [494, 0]
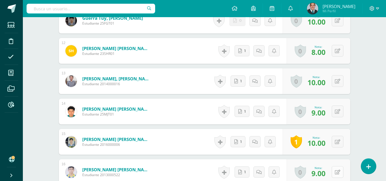
click at [339, 171] on icon at bounding box center [337, 172] width 5 height 5
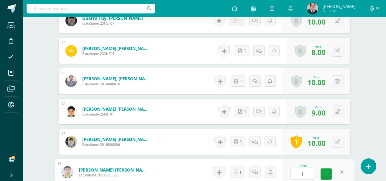
type input "10"
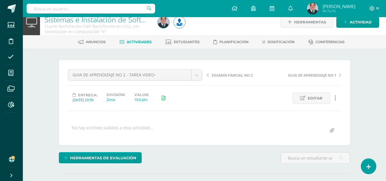
scroll to position [0, 0]
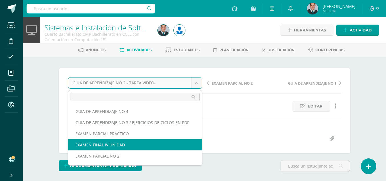
scroll to position [21, 0]
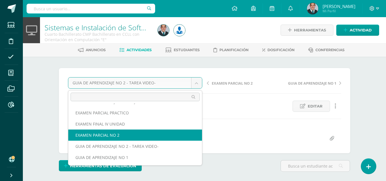
select select "/dashboard/teacher/grade-activity/179232/"
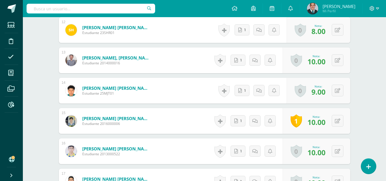
scroll to position [487, 0]
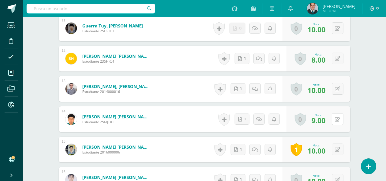
click at [333, 119] on button at bounding box center [338, 119] width 12 height 12
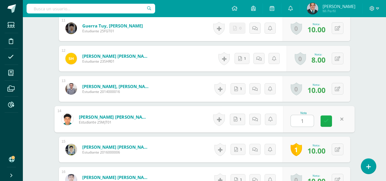
type input "10"
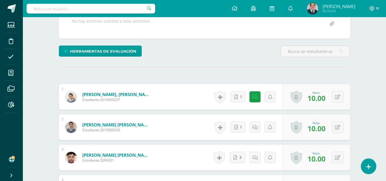
scroll to position [0, 0]
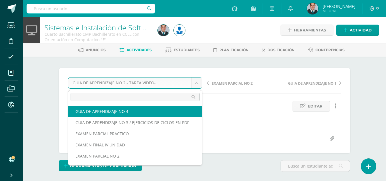
select select "/dashboard/teacher/grade-activity/179215/"
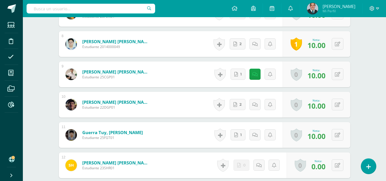
scroll to position [442, 0]
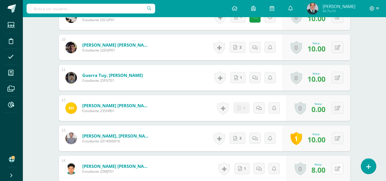
click at [340, 169] on button at bounding box center [338, 169] width 12 height 12
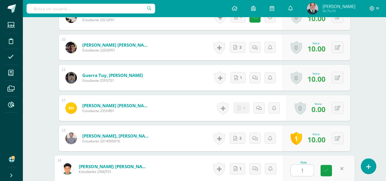
type input "10"
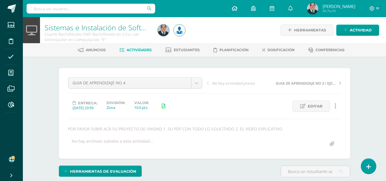
scroll to position [0, 0]
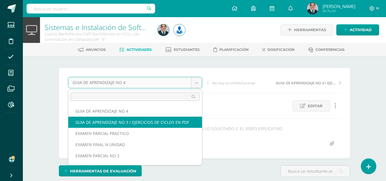
select select "/dashboard/teacher/grade-activity/179206/"
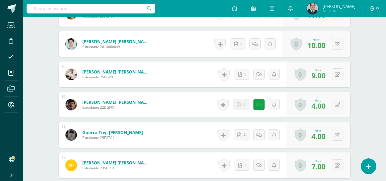
scroll to position [437, 0]
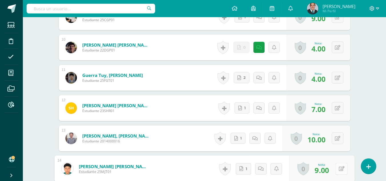
click at [339, 170] on icon at bounding box center [342, 168] width 6 height 5
type input "10"
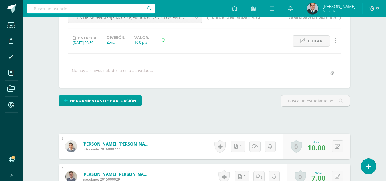
scroll to position [0, 0]
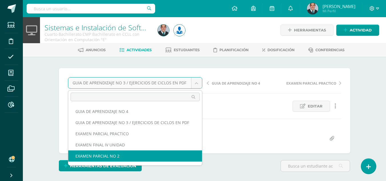
select select "/dashboard/teacher/grade-activity/179232/"
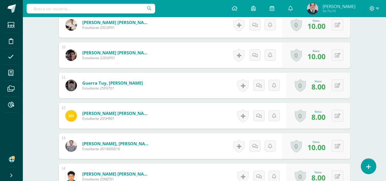
scroll to position [458, 0]
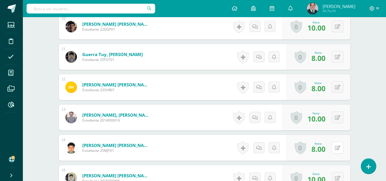
click at [340, 148] on icon at bounding box center [337, 148] width 5 height 5
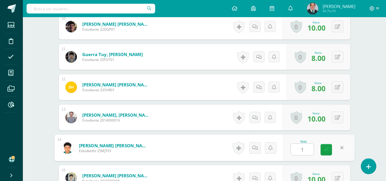
type input "10"
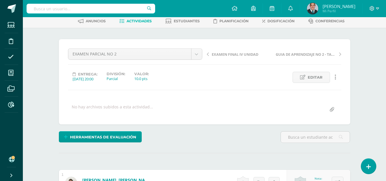
scroll to position [57, 0]
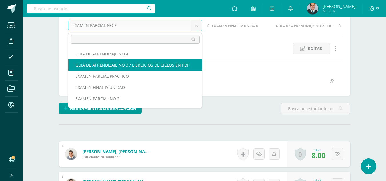
select select "/dashboard/teacher/grade-activity/179206/"
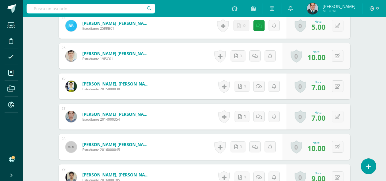
scroll to position [912, 0]
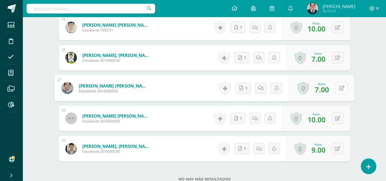
click at [339, 90] on icon at bounding box center [342, 88] width 6 height 5
type input "10"
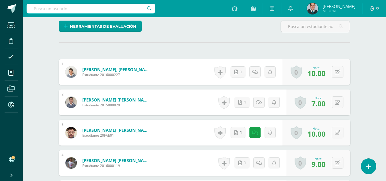
scroll to position [0, 0]
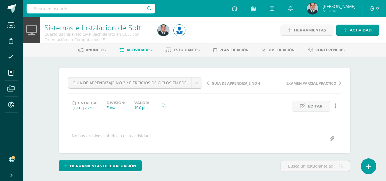
click at [227, 81] on span "GUIA DE APRENDIZAJE NO 4" at bounding box center [236, 83] width 48 height 5
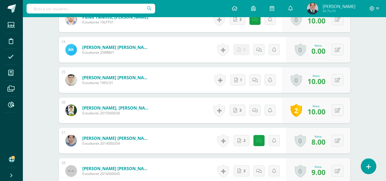
scroll to position [893, 0]
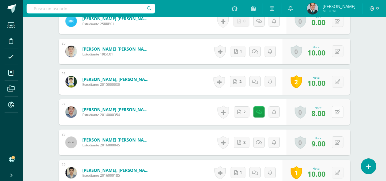
click at [342, 113] on button at bounding box center [338, 112] width 12 height 12
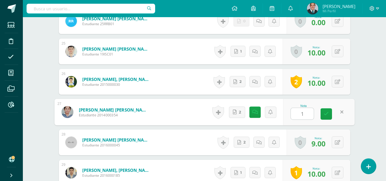
type input "10"
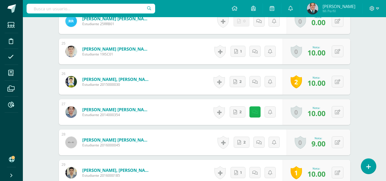
click at [259, 111] on link at bounding box center [255, 111] width 11 height 11
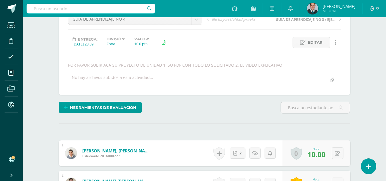
scroll to position [0, 0]
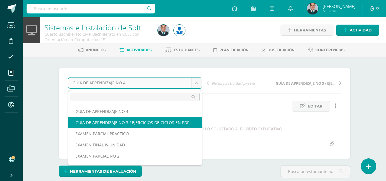
select select "/dashboard/teacher/grade-activity/179206/"
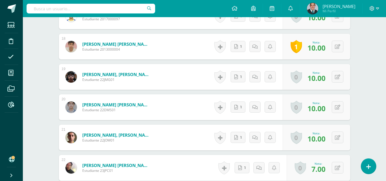
scroll to position [709, 0]
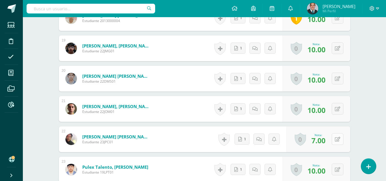
click at [338, 137] on icon at bounding box center [337, 139] width 5 height 5
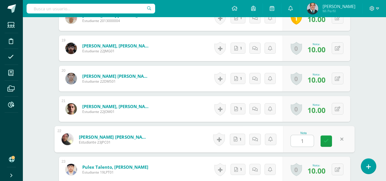
type input "10"
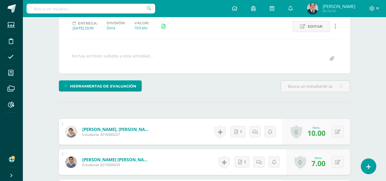
scroll to position [0, 0]
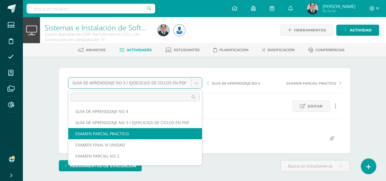
select select "/dashboard/teacher/grade-activity/179223/"
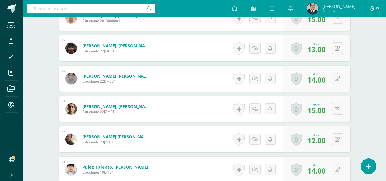
scroll to position [738, 0]
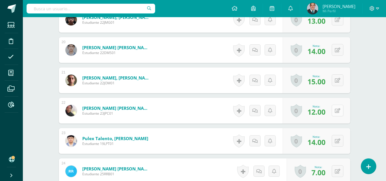
click at [338, 107] on button at bounding box center [338, 111] width 12 height 12
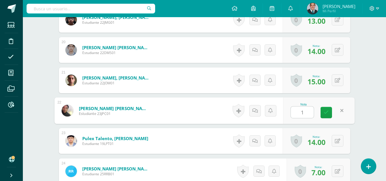
type input "15"
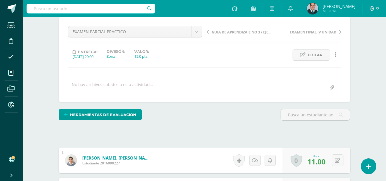
scroll to position [0, 0]
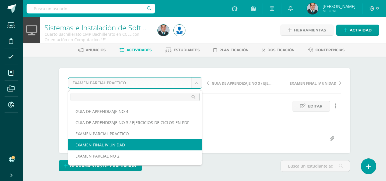
scroll to position [21, 0]
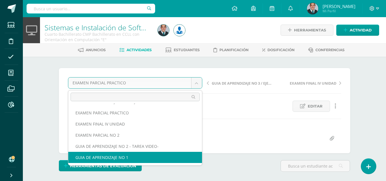
select select "/dashboard/teacher/grade-activity/178398/"
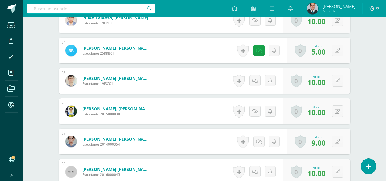
scroll to position [801, 0]
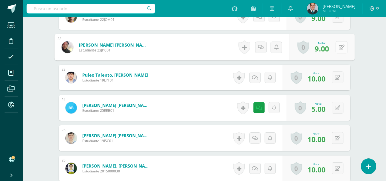
click at [340, 46] on icon at bounding box center [342, 47] width 6 height 5
type input "10"
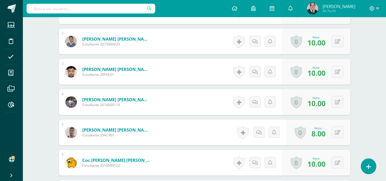
scroll to position [0, 0]
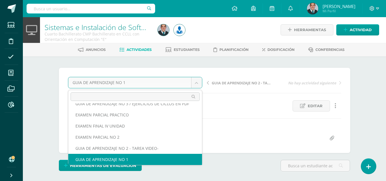
scroll to position [13, 0]
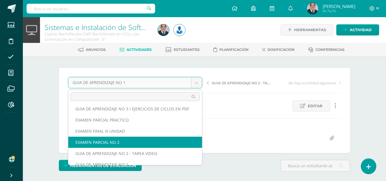
select select "/dashboard/teacher/grade-activity/179232/"
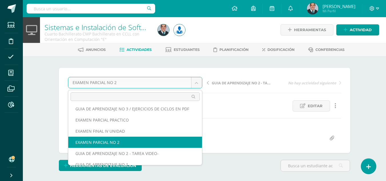
scroll to position [21, 0]
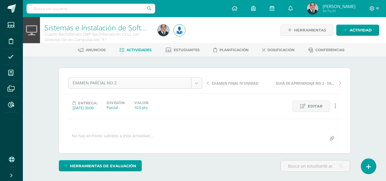
click at [196, 84] on body "Estudiantes Disciplina Asistencia Mis cursos Archivos Reportes Soporte Ayuda Re…" at bounding box center [193, 113] width 386 height 227
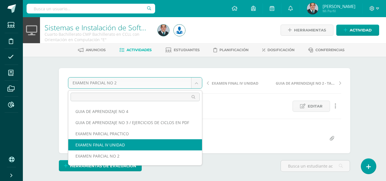
scroll to position [21, 0]
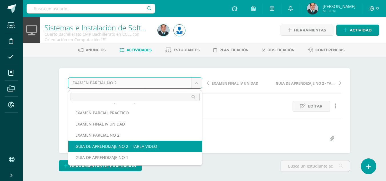
select select "/dashboard/teacher/grade-activity/178386/"
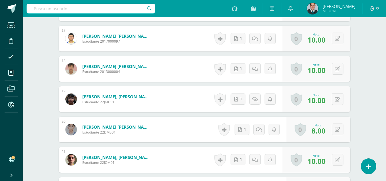
scroll to position [744, 0]
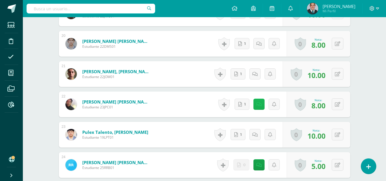
click at [261, 103] on icon at bounding box center [259, 104] width 5 height 5
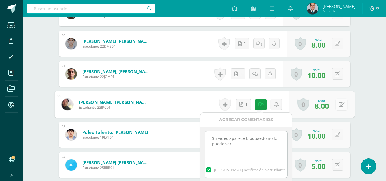
click at [341, 104] on icon at bounding box center [342, 104] width 6 height 5
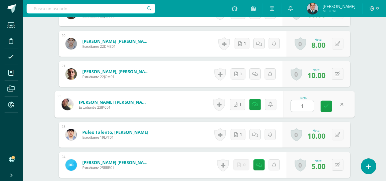
type input "10"
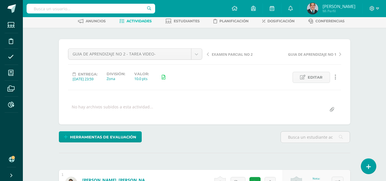
scroll to position [0, 0]
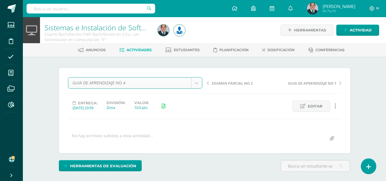
select select "/dashboard/teacher/grade-activity/179215/"
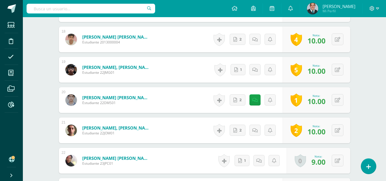
scroll to position [807, 0]
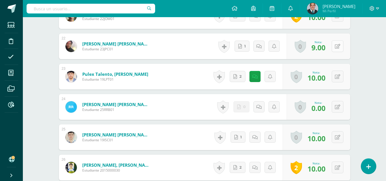
click at [341, 45] on button at bounding box center [338, 46] width 12 height 12
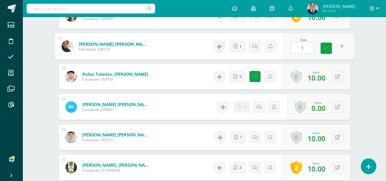
type input "10"
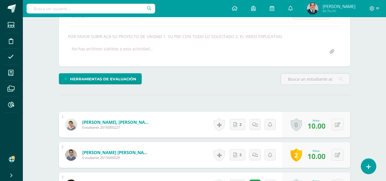
scroll to position [0, 0]
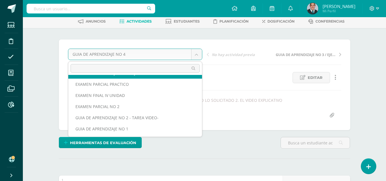
scroll to position [13, 0]
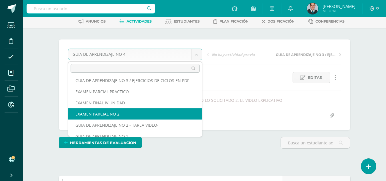
select select "/dashboard/teacher/grade-activity/179232/"
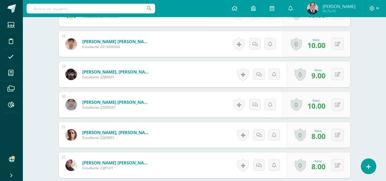
scroll to position [769, 0]
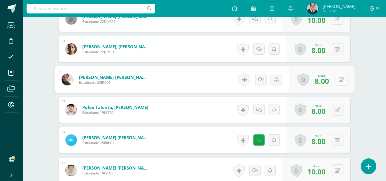
click at [341, 79] on button at bounding box center [342, 80] width 12 height 12
type input "10"
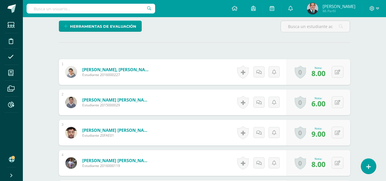
scroll to position [0, 0]
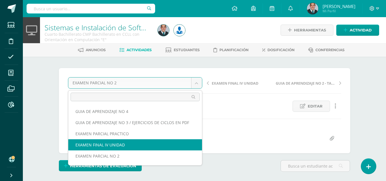
select select "/dashboard/teacher/grade-activity/179239/"
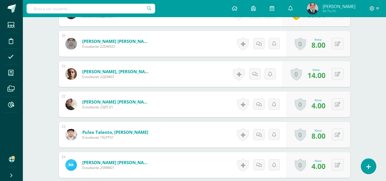
scroll to position [801, 0]
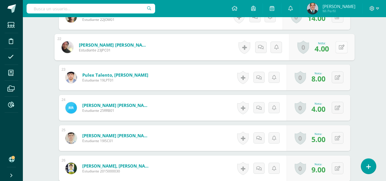
click at [340, 46] on icon at bounding box center [342, 47] width 6 height 5
type input "5"
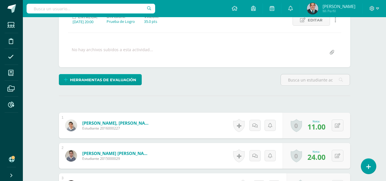
scroll to position [0, 0]
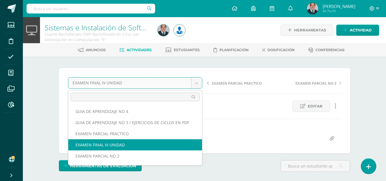
scroll to position [21, 0]
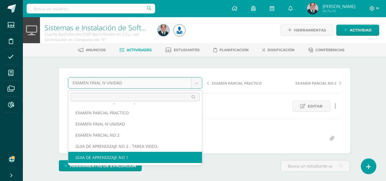
select select "/dashboard/teacher/grade-activity/178398/"
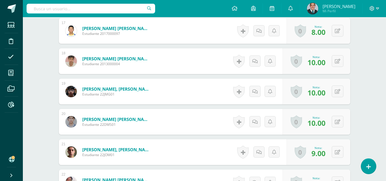
scroll to position [694, 0]
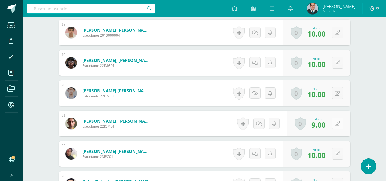
click at [338, 124] on icon at bounding box center [337, 123] width 5 height 5
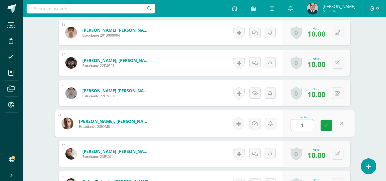
type input "10"
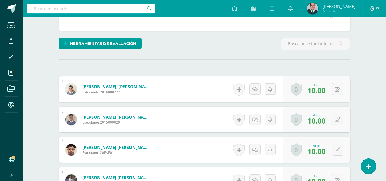
scroll to position [0, 0]
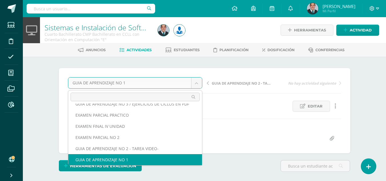
scroll to position [13, 0]
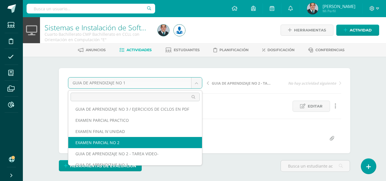
select select "/dashboard/teacher/grade-activity/179232/"
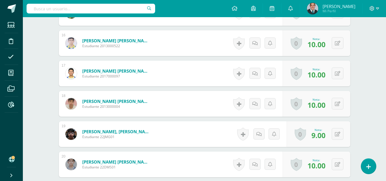
scroll to position [709, 0]
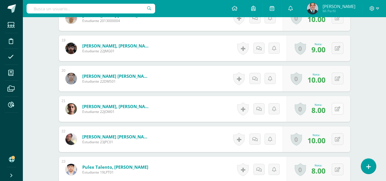
click at [339, 111] on icon at bounding box center [337, 109] width 5 height 5
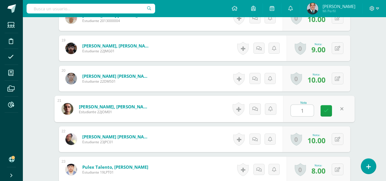
type input "10"
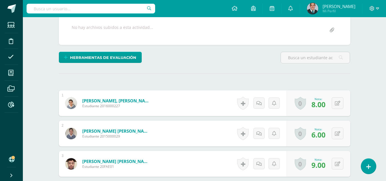
scroll to position [0, 0]
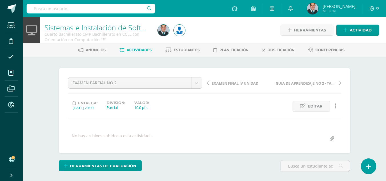
click at [236, 82] on span "EXAMEN FINAL IV UNIDAD" at bounding box center [235, 83] width 47 height 5
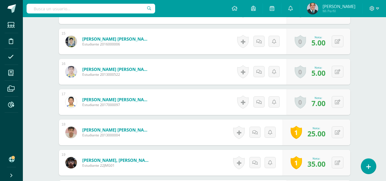
scroll to position [680, 0]
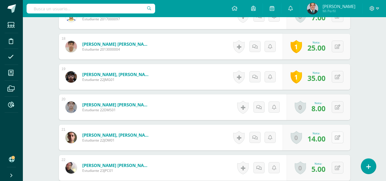
click at [342, 138] on button at bounding box center [338, 138] width 12 height 12
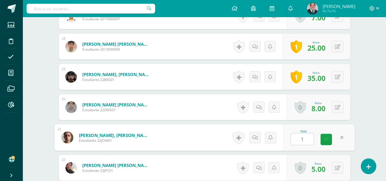
type input "15"
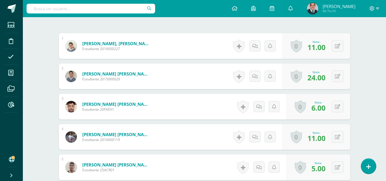
scroll to position [0, 0]
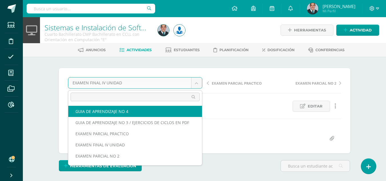
select select "/dashboard/teacher/grade-activity/179215/"
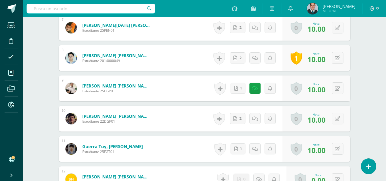
scroll to position [400, 0]
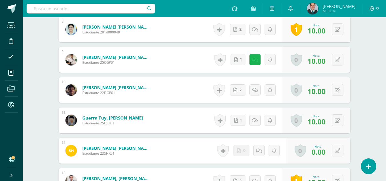
click at [258, 57] on link at bounding box center [255, 59] width 11 height 11
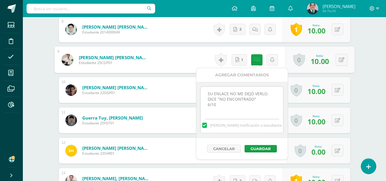
click at [378, 89] on div "Sistemas e Instalación de Software (Desarrollo de Software) Cuarto Bachillerato…" at bounding box center [205, 183] width 364 height 1132
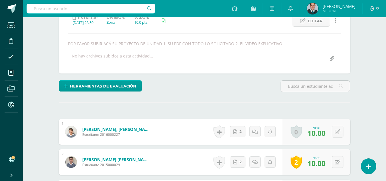
scroll to position [0, 0]
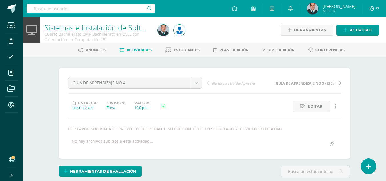
click at [131, 28] on link "Sistemas e Instalación de Software (Desarrollo de Software)" at bounding box center [141, 28] width 193 height 10
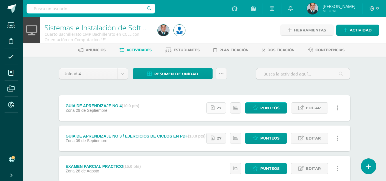
click at [215, 109] on icon at bounding box center [213, 108] width 4 height 5
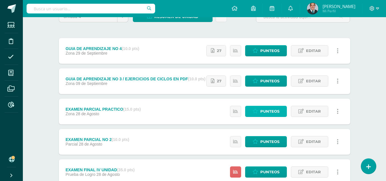
click at [275, 114] on span "Punteos" at bounding box center [270, 111] width 19 height 11
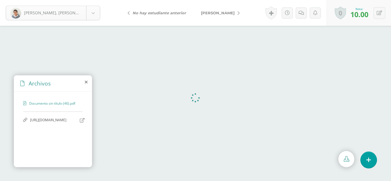
click at [98, 0] on body "[PERSON_NAME], [PERSON_NAME], [PERSON_NAME] [PERSON_NAME] [GEOGRAPHIC_DATA][PER…" at bounding box center [195, 0] width 391 height 0
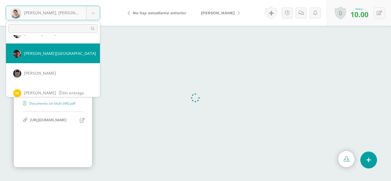
scroll to position [200, 0]
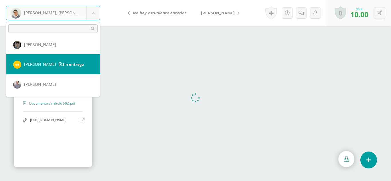
select select "1799"
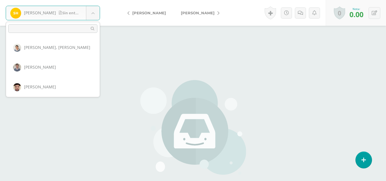
click at [96, 14] on body "[PERSON_NAME] entrega [PERSON_NAME], [PERSON_NAME] [PERSON_NAME] [GEOGRAPHIC_DA…" at bounding box center [193, 119] width 386 height 238
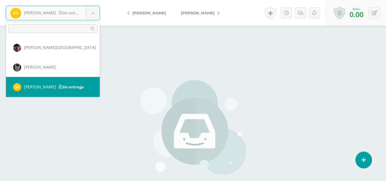
click at [369, 15] on body "[PERSON_NAME] entrega [PERSON_NAME], [PERSON_NAME] [PERSON_NAME] [GEOGRAPHIC_DA…" at bounding box center [193, 119] width 386 height 238
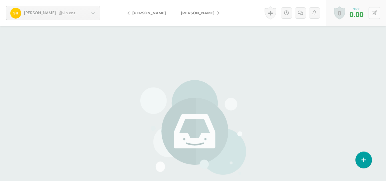
click at [375, 15] on icon at bounding box center [374, 13] width 5 height 5
type input "5"
click at [96, 12] on body "[PERSON_NAME] entrega [PERSON_NAME], [PERSON_NAME] [PERSON_NAME] [GEOGRAPHIC_DA…" at bounding box center [193, 119] width 386 height 238
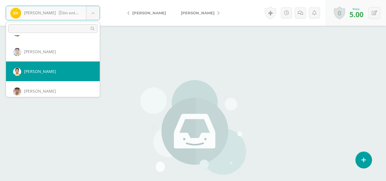
scroll to position [435, 0]
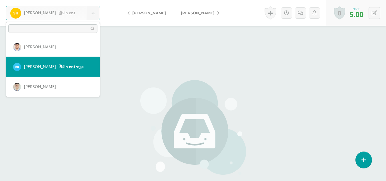
select select "2215"
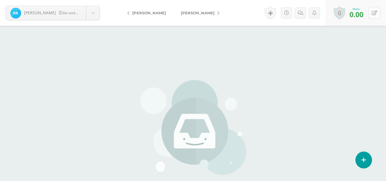
click at [373, 11] on icon at bounding box center [374, 13] width 5 height 5
type input "5"
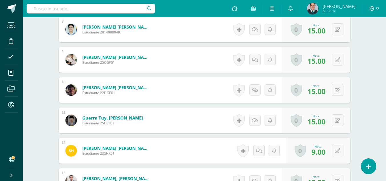
scroll to position [452, 0]
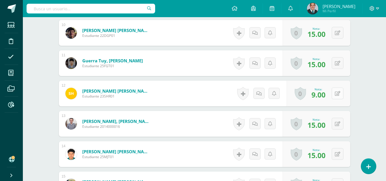
click at [338, 95] on icon at bounding box center [337, 93] width 5 height 5
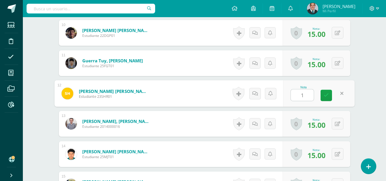
type input "15"
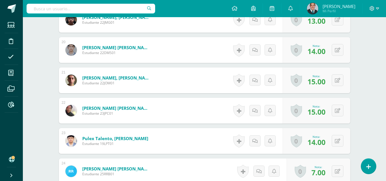
scroll to position [852, 0]
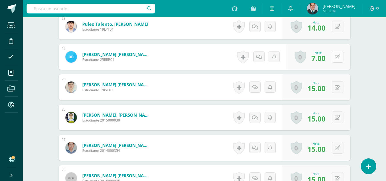
click at [337, 57] on button at bounding box center [338, 57] width 12 height 12
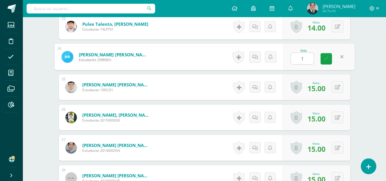
type input "15"
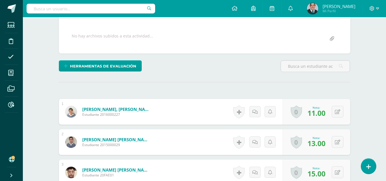
scroll to position [0, 0]
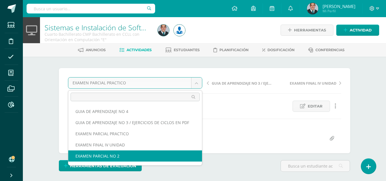
scroll to position [21, 0]
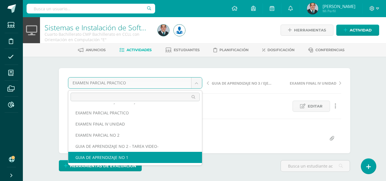
select select "/dashboard/teacher/grade-activity/178398/"
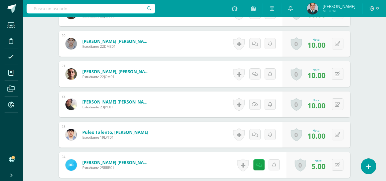
scroll to position [801, 0]
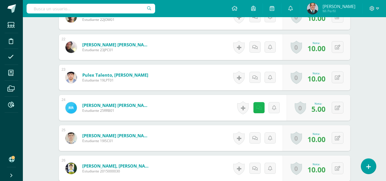
click at [259, 104] on link at bounding box center [259, 107] width 11 height 11
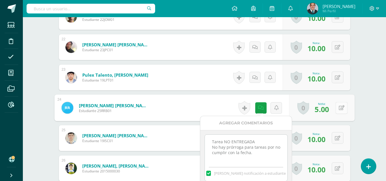
click at [342, 108] on icon at bounding box center [342, 107] width 6 height 5
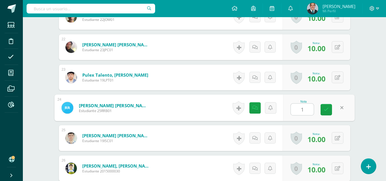
type input "10"
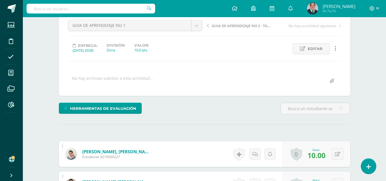
scroll to position [0, 0]
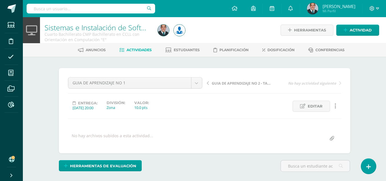
click at [232, 85] on span "GUIA DE APRENDIZAJE NO 2 - TAREA VIDEO-" at bounding box center [242, 83] width 61 height 5
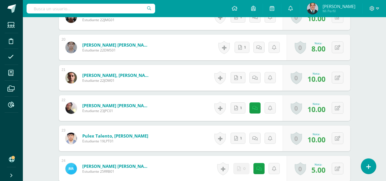
scroll to position [769, 0]
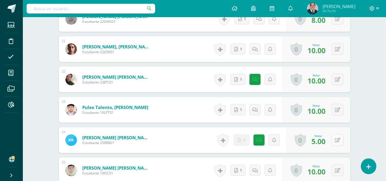
click at [337, 140] on icon at bounding box center [337, 140] width 5 height 5
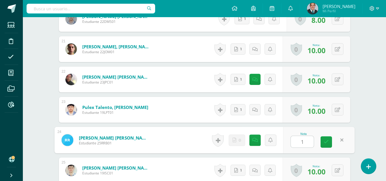
type input "10"
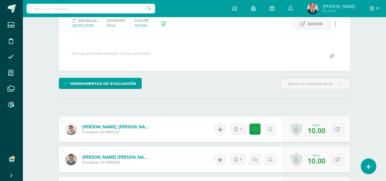
scroll to position [0, 0]
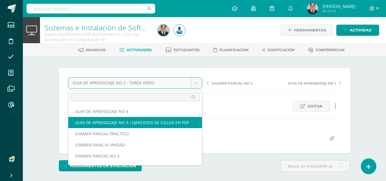
select select "/dashboard/teacher/grade-activity/179206/"
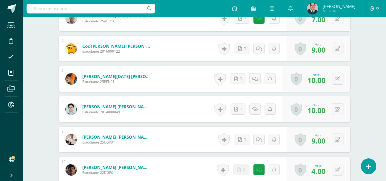
scroll to position [343, 0]
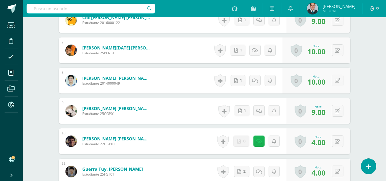
click at [263, 140] on link at bounding box center [259, 141] width 11 height 11
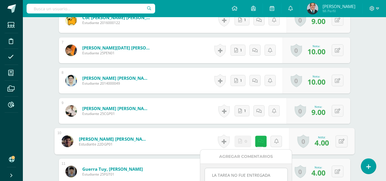
scroll to position [372, 0]
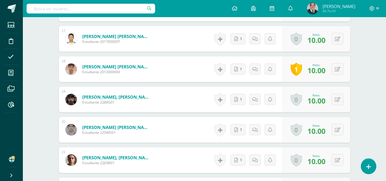
scroll to position [801, 0]
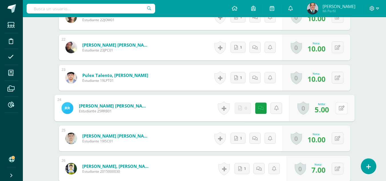
click at [336, 110] on button at bounding box center [342, 108] width 12 height 12
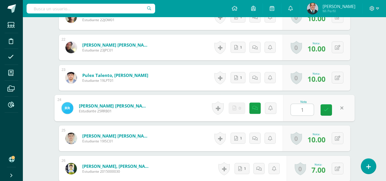
type input "10"
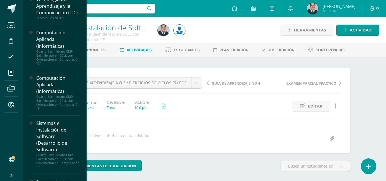
scroll to position [315, 0]
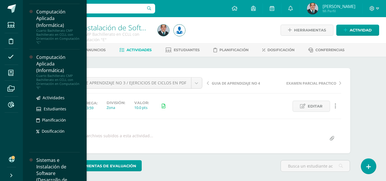
click at [73, 74] on div "Computación Aplicada (Informática)" at bounding box center [57, 64] width 43 height 20
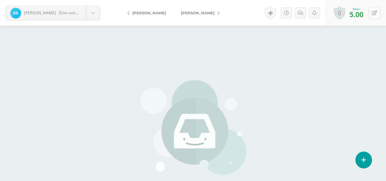
click at [377, 15] on icon at bounding box center [374, 13] width 5 height 5
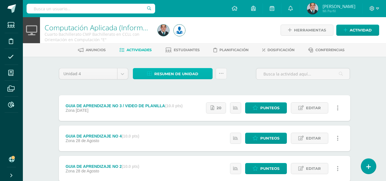
click at [179, 74] on span "Resumen de unidad" at bounding box center [176, 74] width 44 height 11
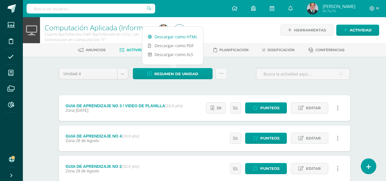
click at [181, 37] on link "Descargar como HTML" at bounding box center [172, 36] width 61 height 9
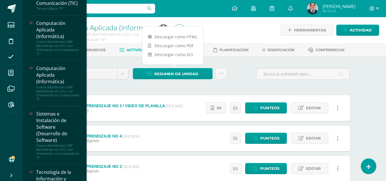
scroll to position [362, 0]
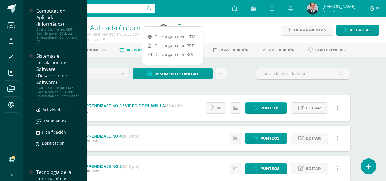
click at [49, 102] on div "Cuarto Bachillerato CMP Bachillerato en CCLL con Orientación en Computación "E"" at bounding box center [57, 94] width 43 height 16
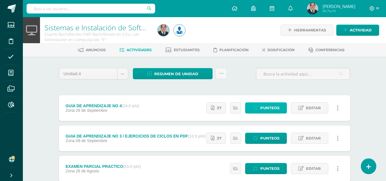
click at [277, 112] on span "Punteos" at bounding box center [270, 108] width 19 height 11
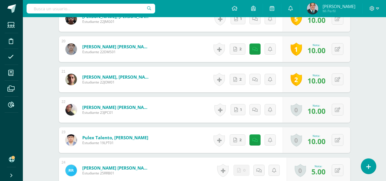
scroll to position [773, 0]
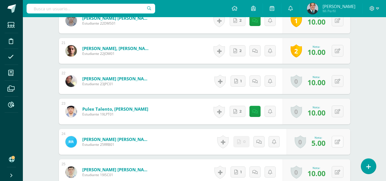
click at [336, 142] on button at bounding box center [338, 142] width 12 height 12
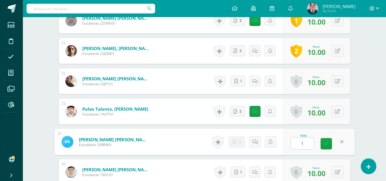
type input "10"
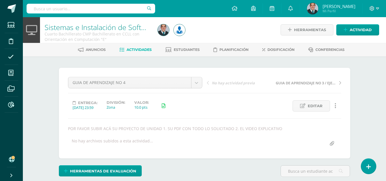
scroll to position [0, 0]
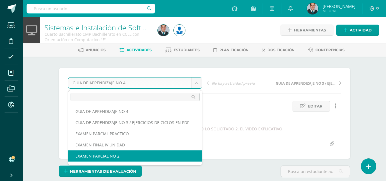
select select "/dashboard/teacher/grade-activity/179232/"
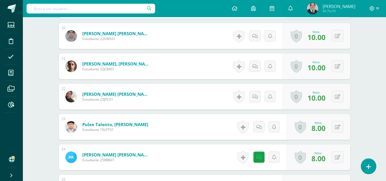
scroll to position [780, 0]
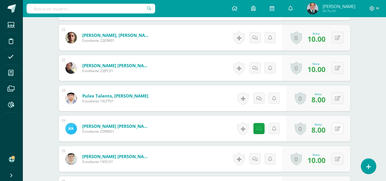
click at [341, 129] on button at bounding box center [338, 129] width 12 height 12
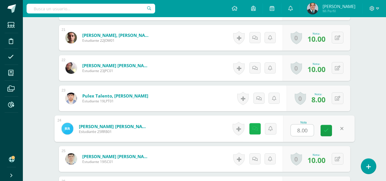
click at [256, 132] on link at bounding box center [254, 128] width 11 height 11
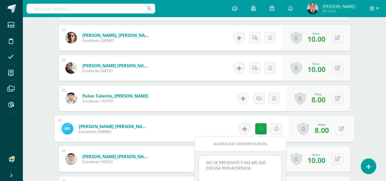
click at [346, 129] on button at bounding box center [342, 129] width 12 height 12
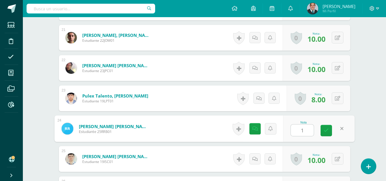
type input "10"
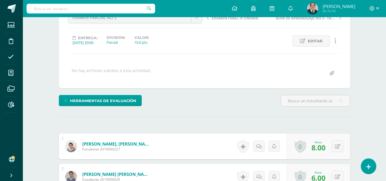
scroll to position [0, 0]
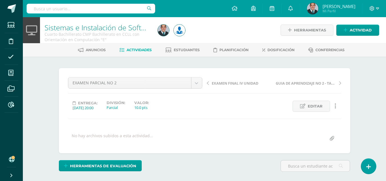
click at [228, 80] on link "EXAMEN FINAL IV UNIDAD" at bounding box center [240, 83] width 67 height 6
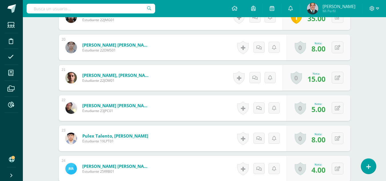
scroll to position [769, 0]
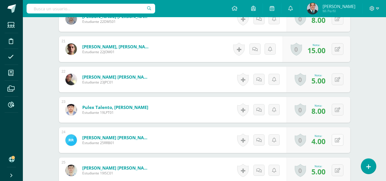
click at [342, 142] on button at bounding box center [338, 140] width 12 height 12
click at [341, 138] on button at bounding box center [338, 140] width 12 height 12
click at [339, 138] on icon at bounding box center [342, 140] width 6 height 5
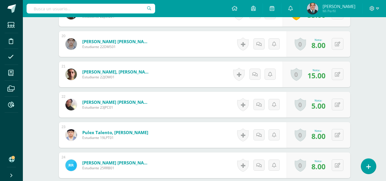
scroll to position [772, 0]
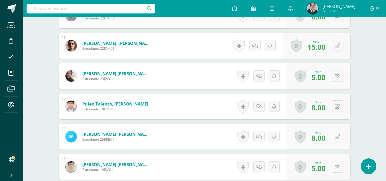
click at [340, 138] on button at bounding box center [338, 137] width 12 height 12
click at [340, 137] on icon at bounding box center [337, 136] width 5 height 5
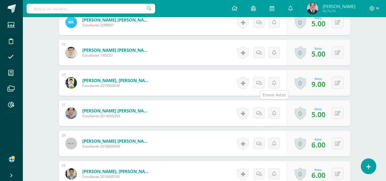
scroll to position [858, 0]
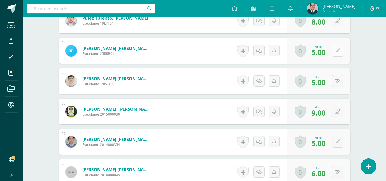
click at [337, 51] on button at bounding box center [338, 51] width 12 height 12
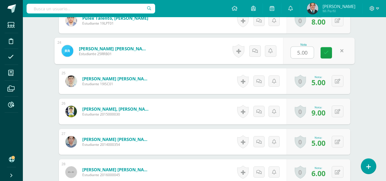
type input "8"
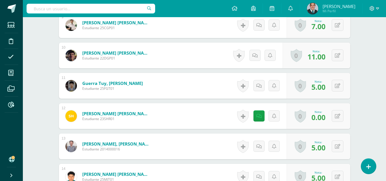
scroll to position [400, 0]
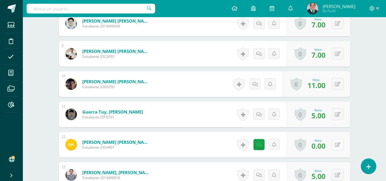
click at [339, 142] on icon at bounding box center [337, 144] width 5 height 5
click at [341, 142] on button at bounding box center [338, 145] width 12 height 12
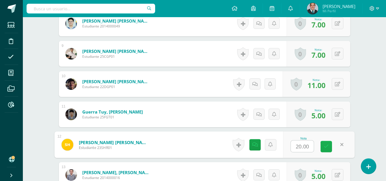
type input "0"
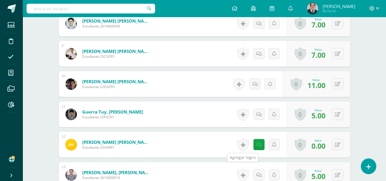
scroll to position [286, 0]
